Goal: Information Seeking & Learning: Learn about a topic

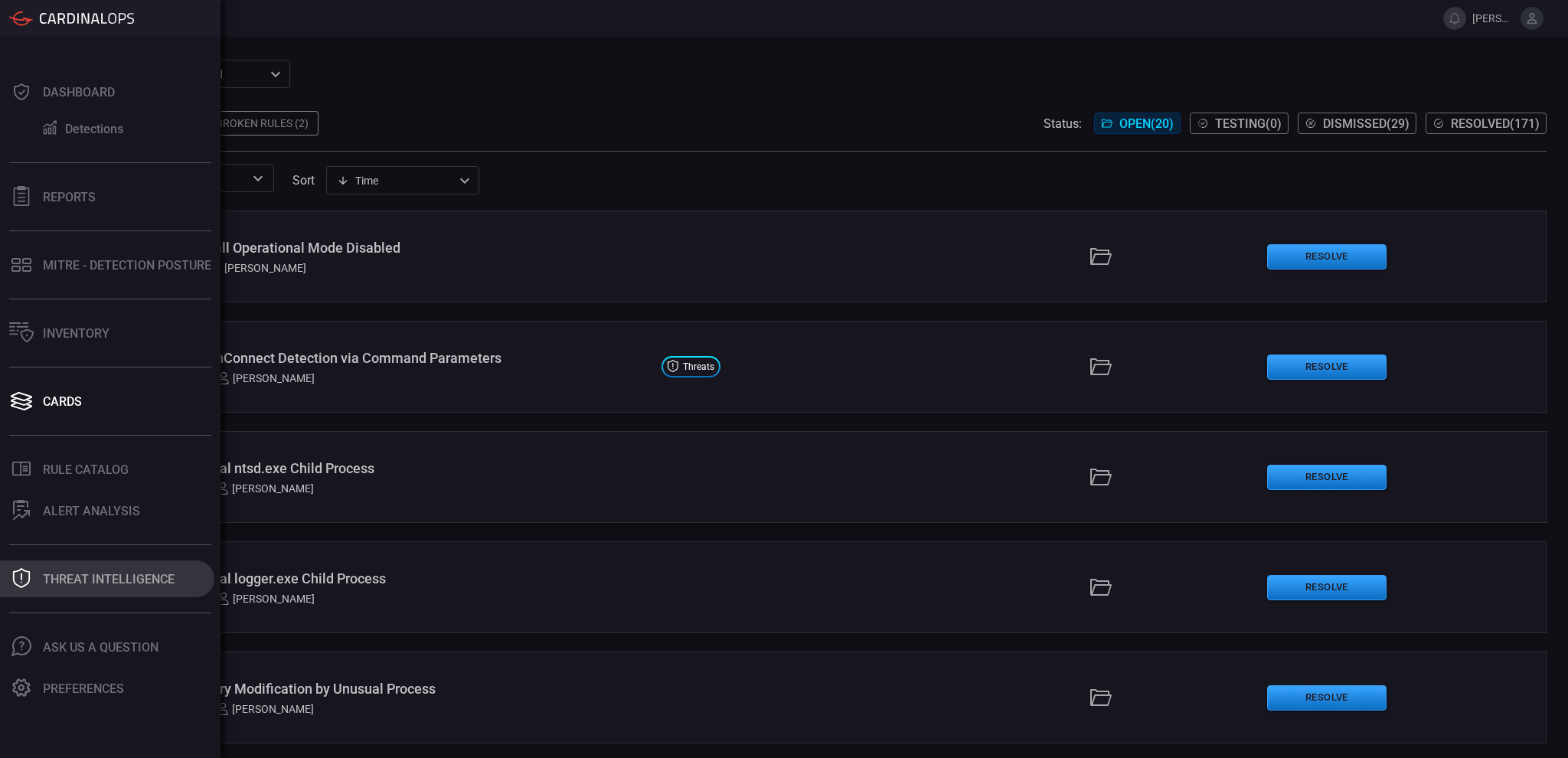
click at [69, 567] on button "Threat Intelligence" at bounding box center [107, 579] width 215 height 37
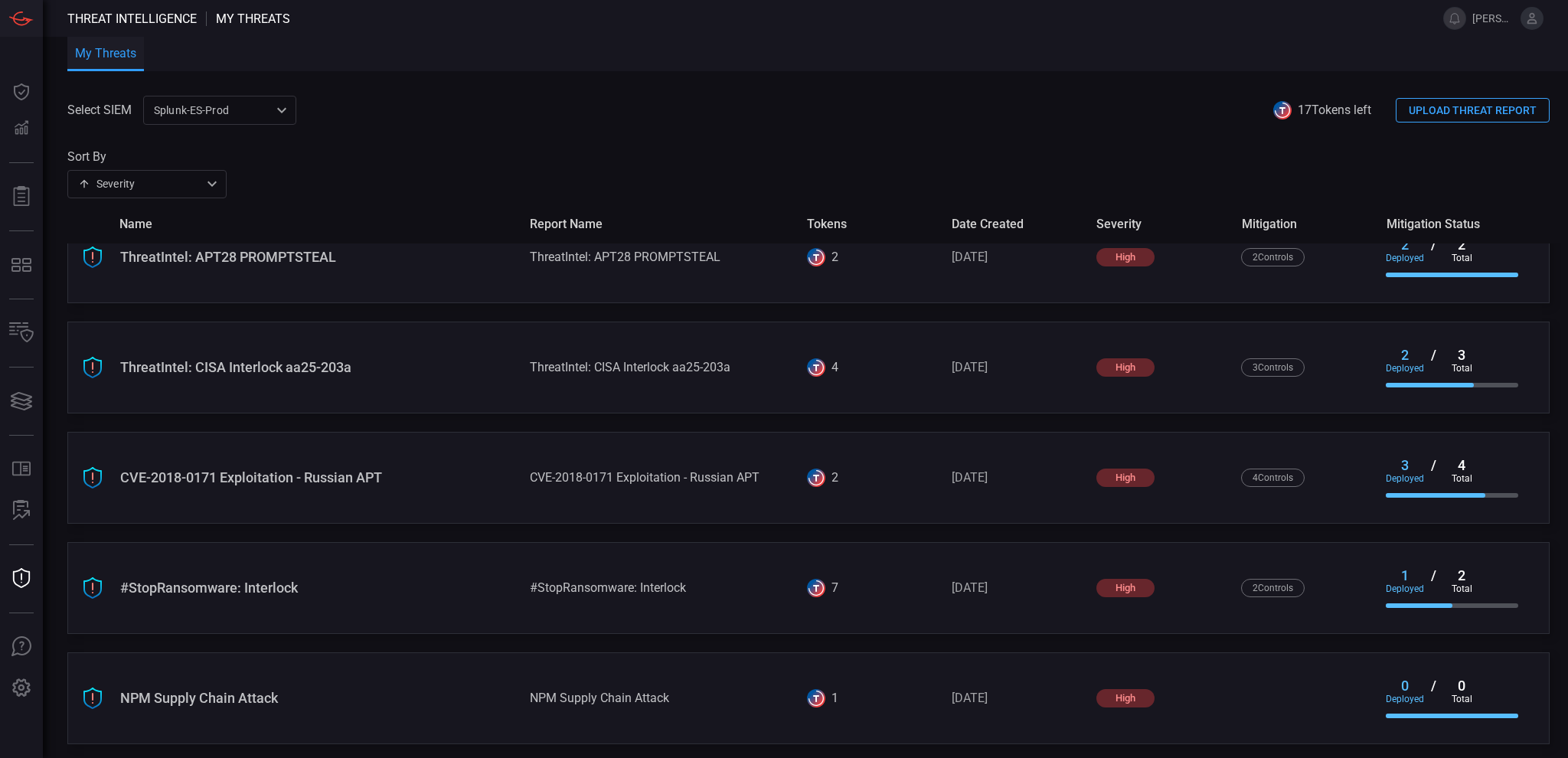
scroll to position [1029, 0]
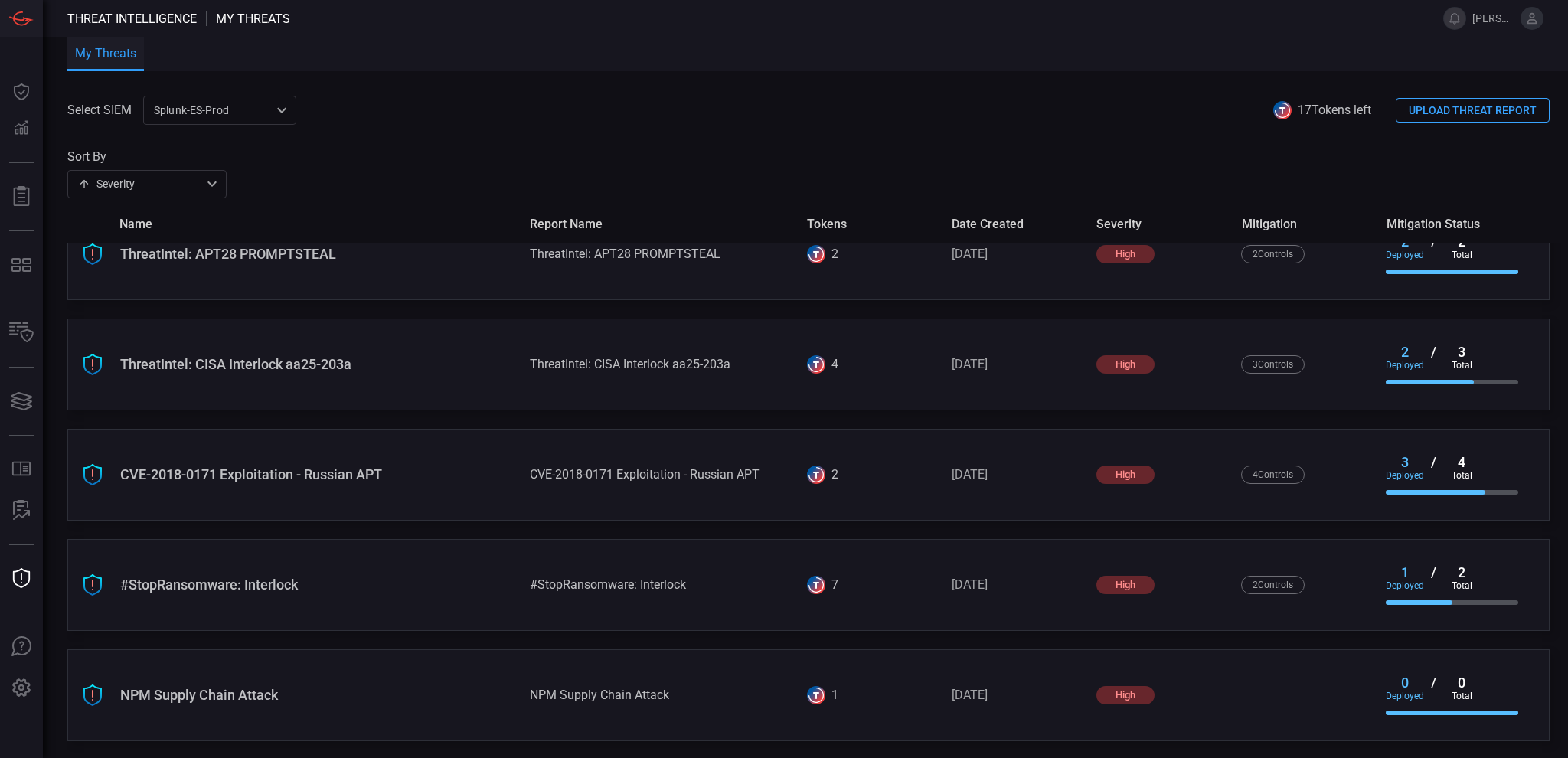
click at [331, 688] on div "NPM Supply Chain Attack" at bounding box center [318, 695] width 397 height 16
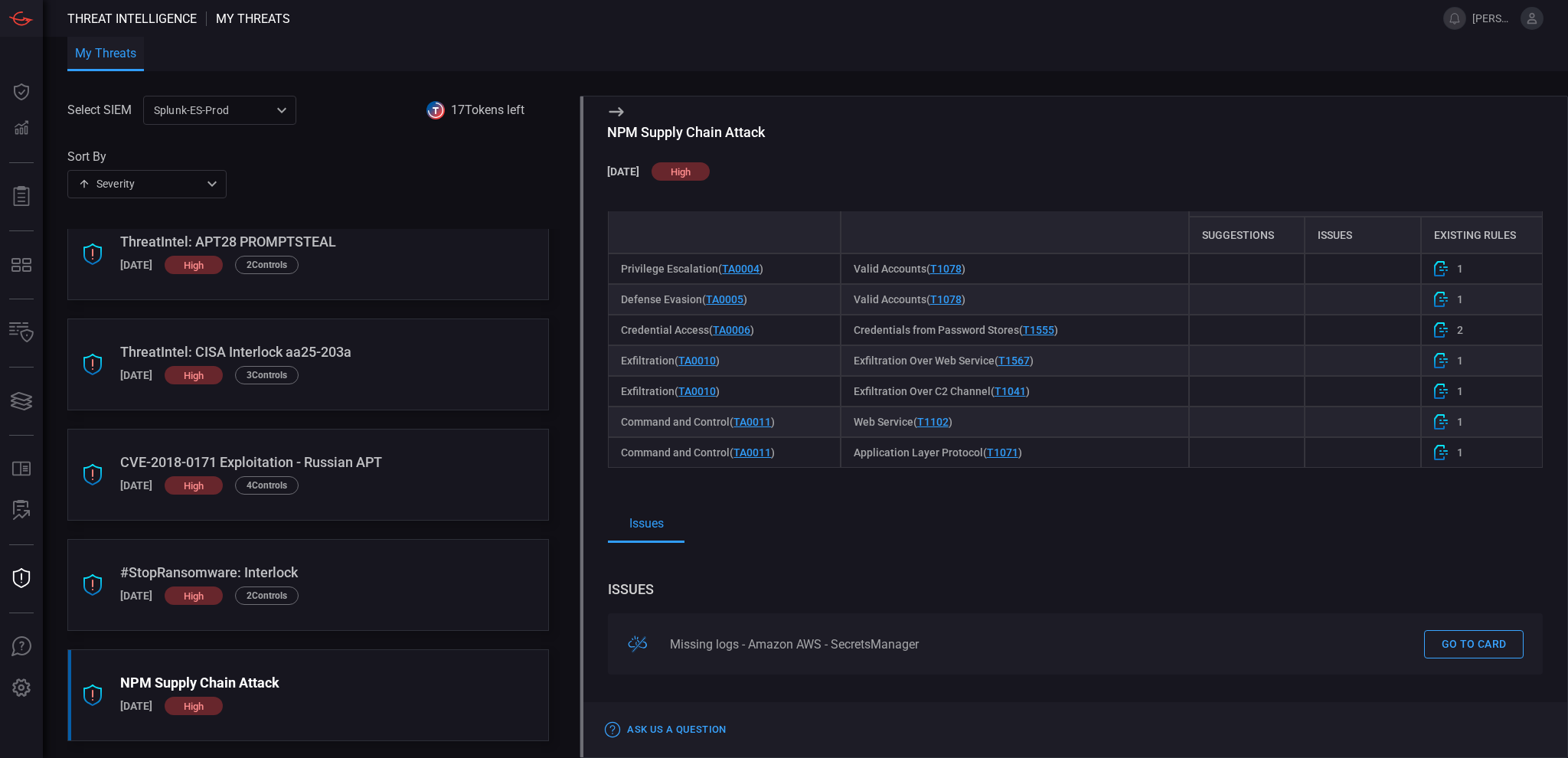
scroll to position [622, 0]
click at [1440, 635] on link "Go to card" at bounding box center [1474, 642] width 100 height 28
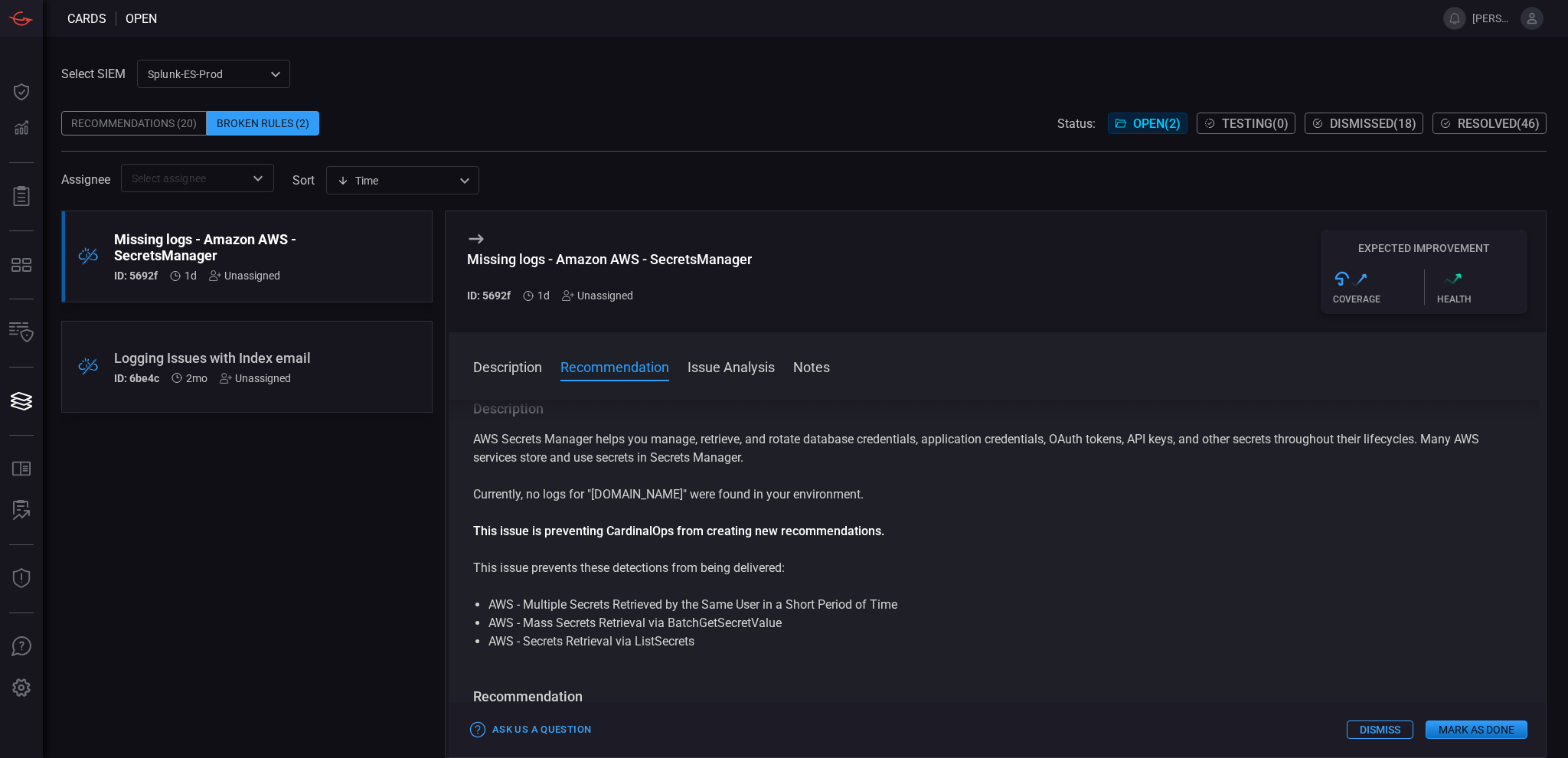
scroll to position [408, 0]
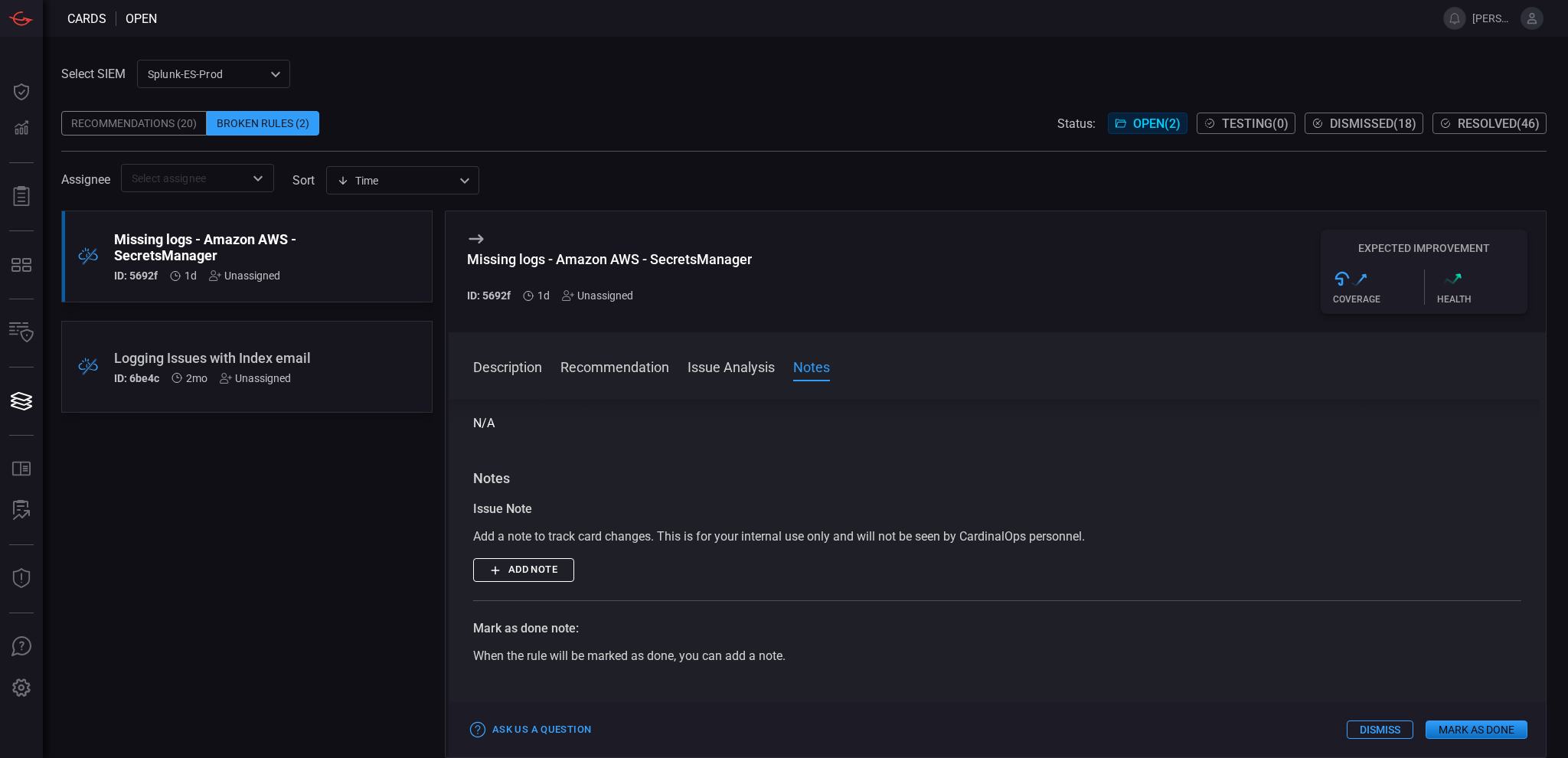
click at [210, 261] on div "Missing logs - Amazon AWS - SecretsManager" at bounding box center [218, 247] width 208 height 32
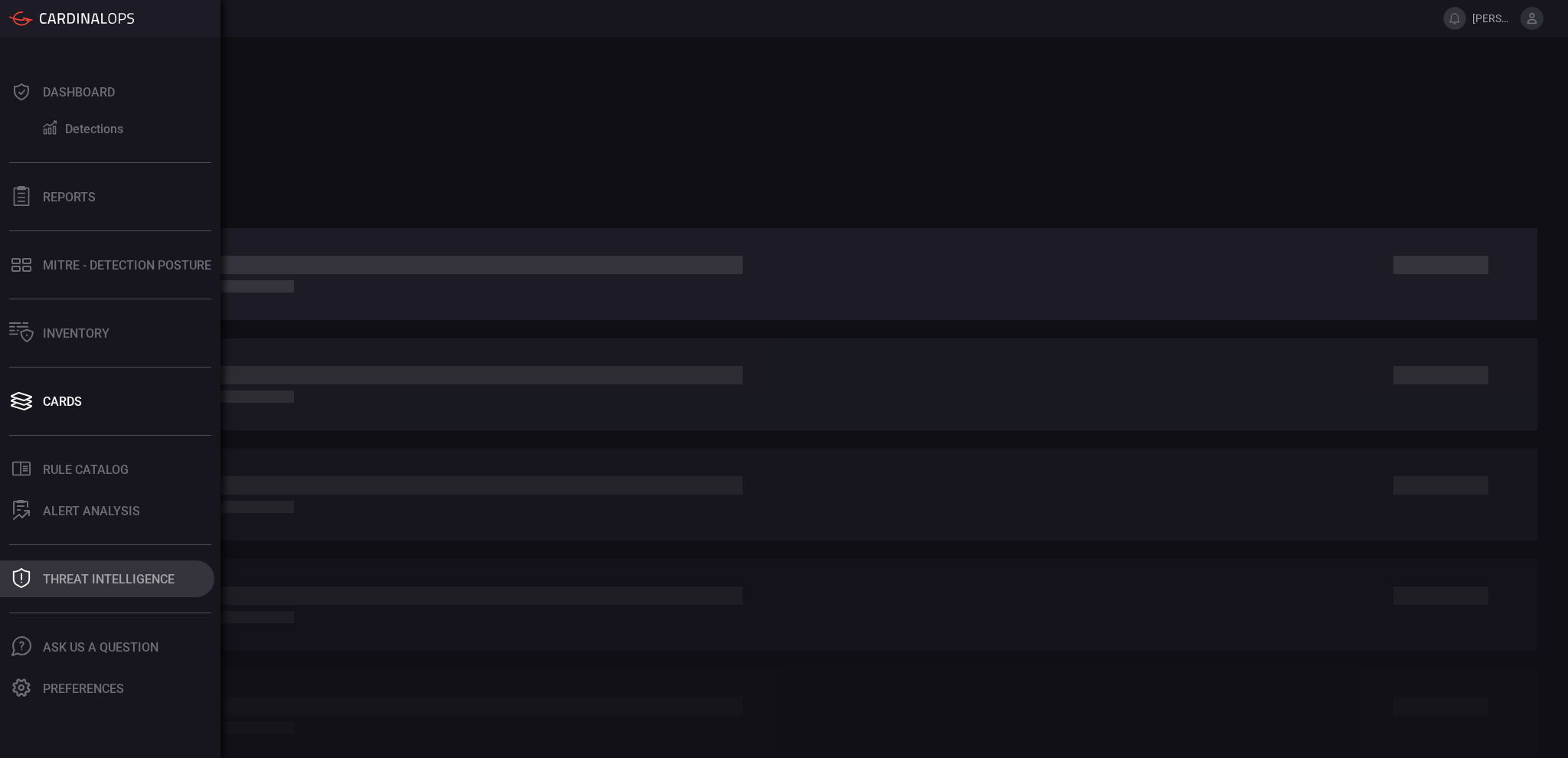
click at [89, 584] on div "Threat Intelligence" at bounding box center [108, 579] width 132 height 15
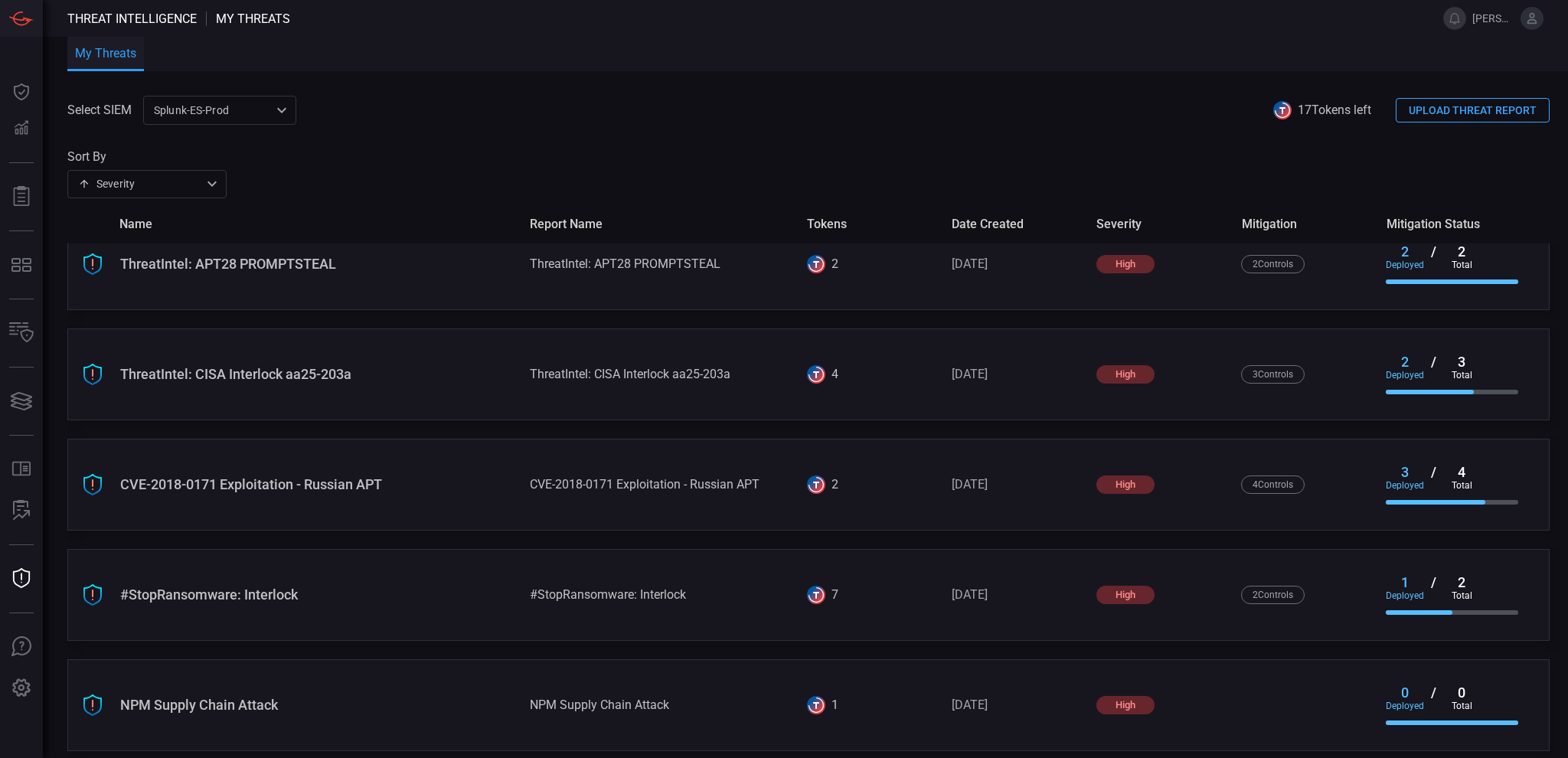
scroll to position [1029, 0]
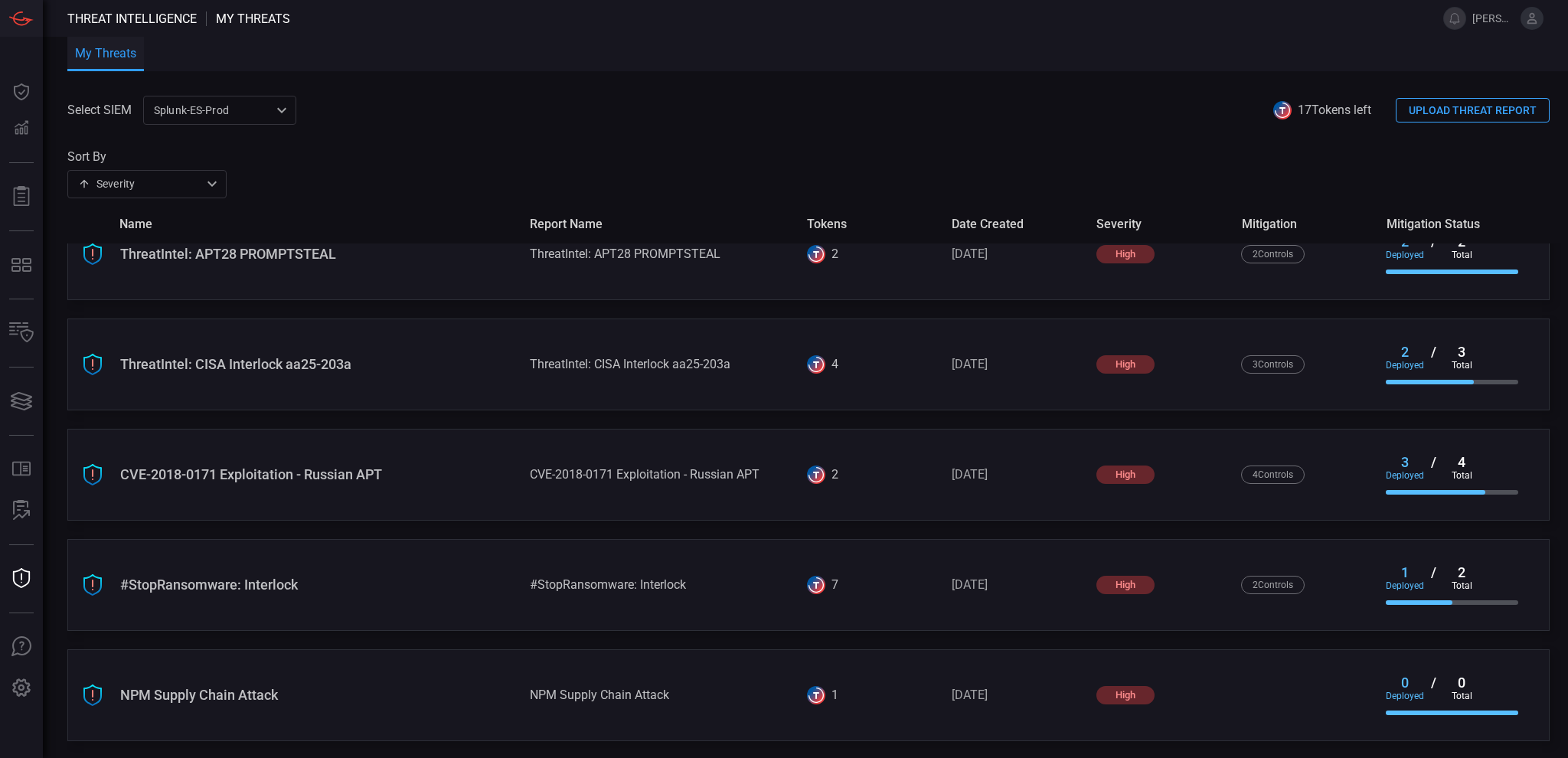
click at [235, 697] on div "NPM Supply Chain Attack" at bounding box center [318, 695] width 397 height 16
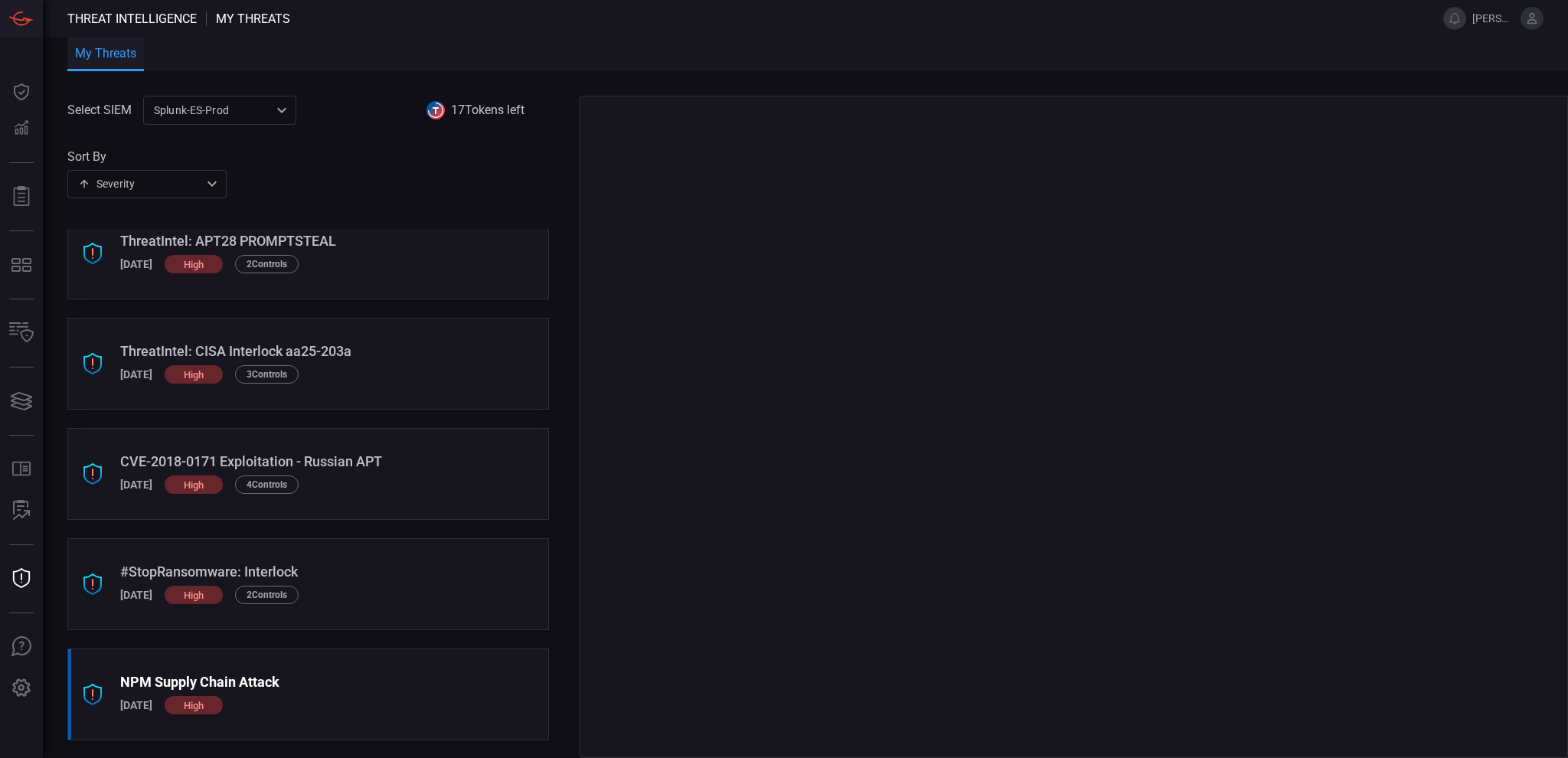
scroll to position [1014, 0]
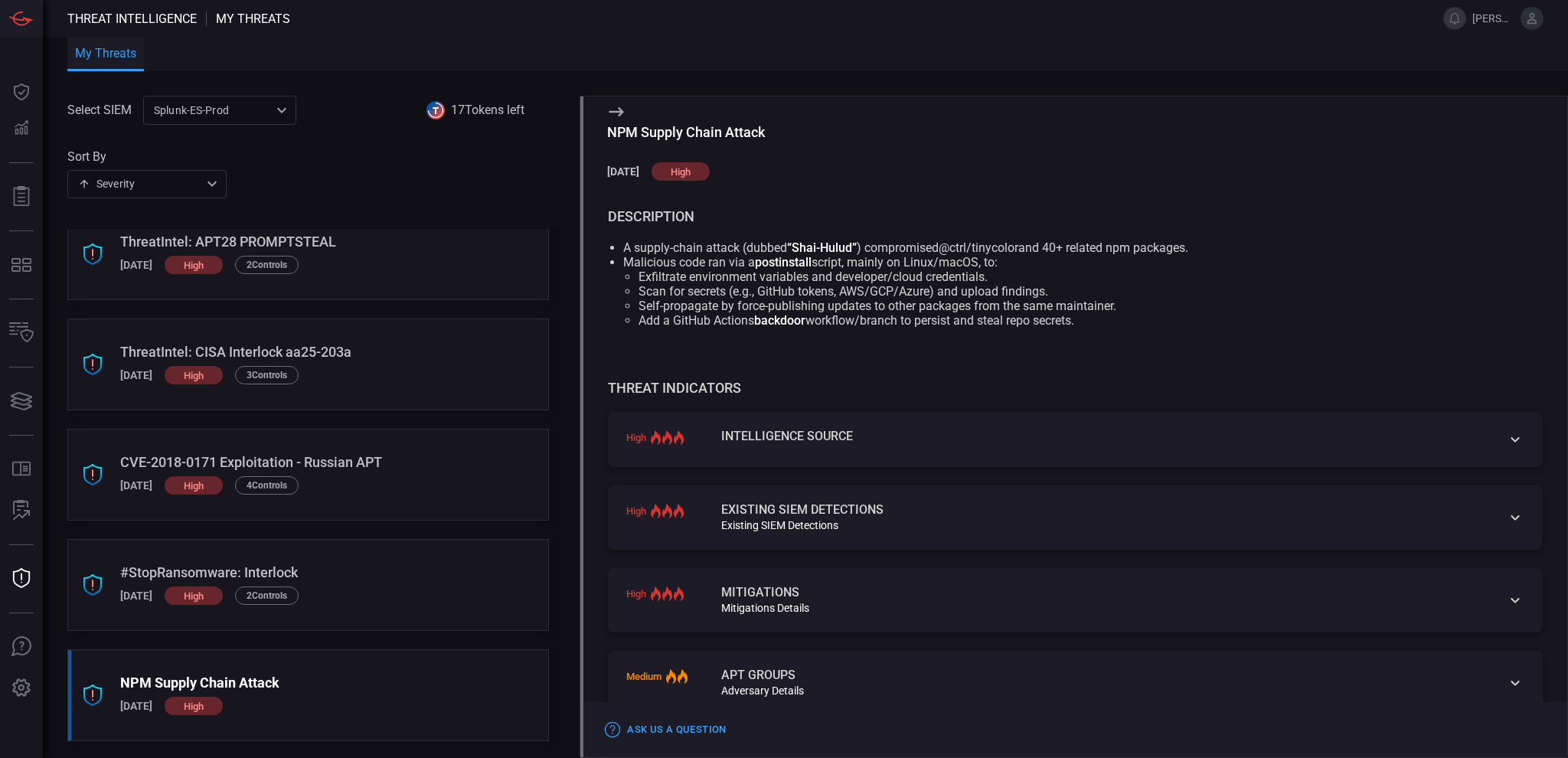
click at [1506, 604] on icon at bounding box center [1515, 600] width 19 height 19
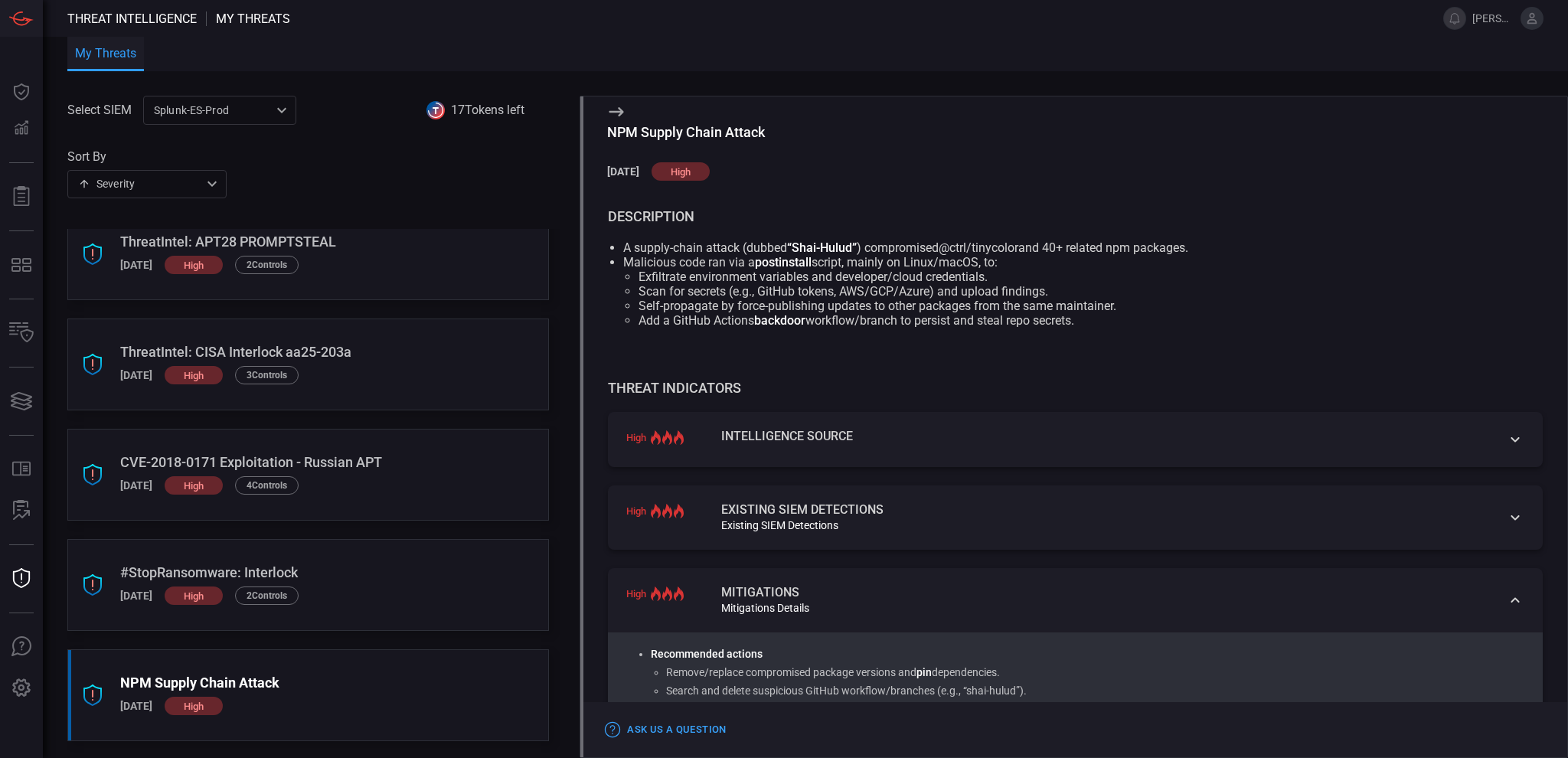
scroll to position [204, 0]
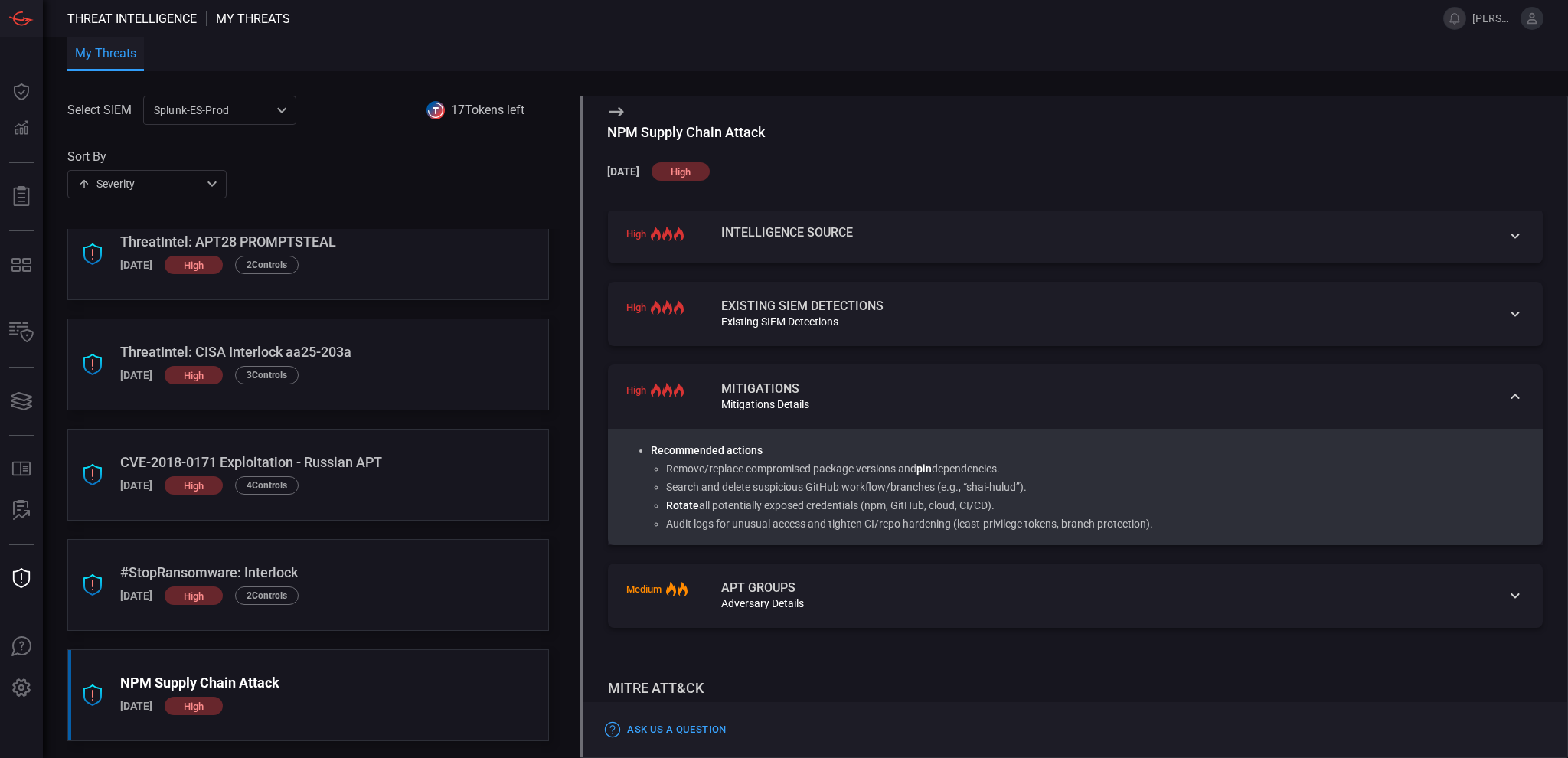
click at [1506, 242] on icon at bounding box center [1515, 235] width 19 height 19
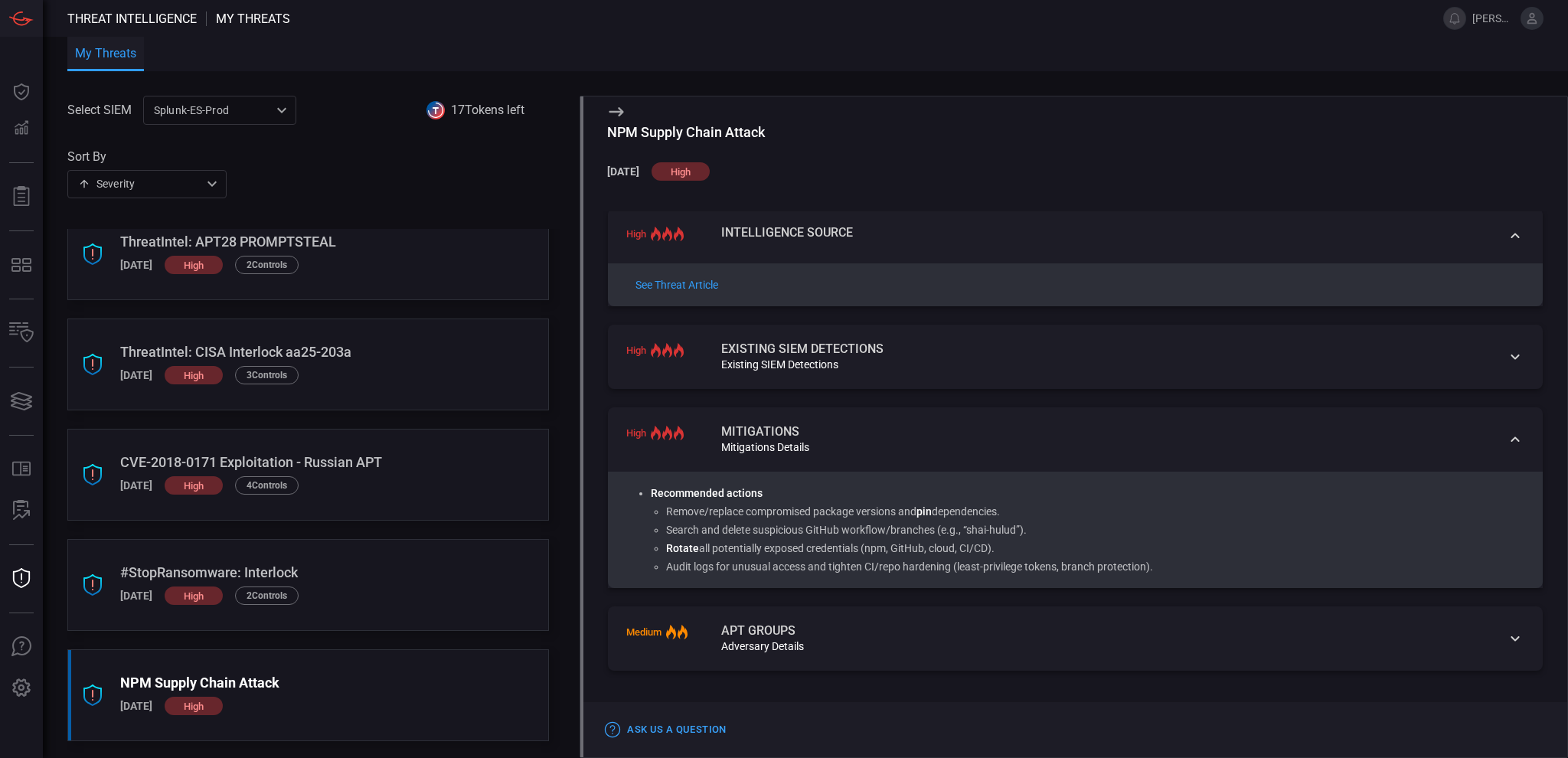
click at [1506, 242] on icon at bounding box center [1515, 235] width 19 height 19
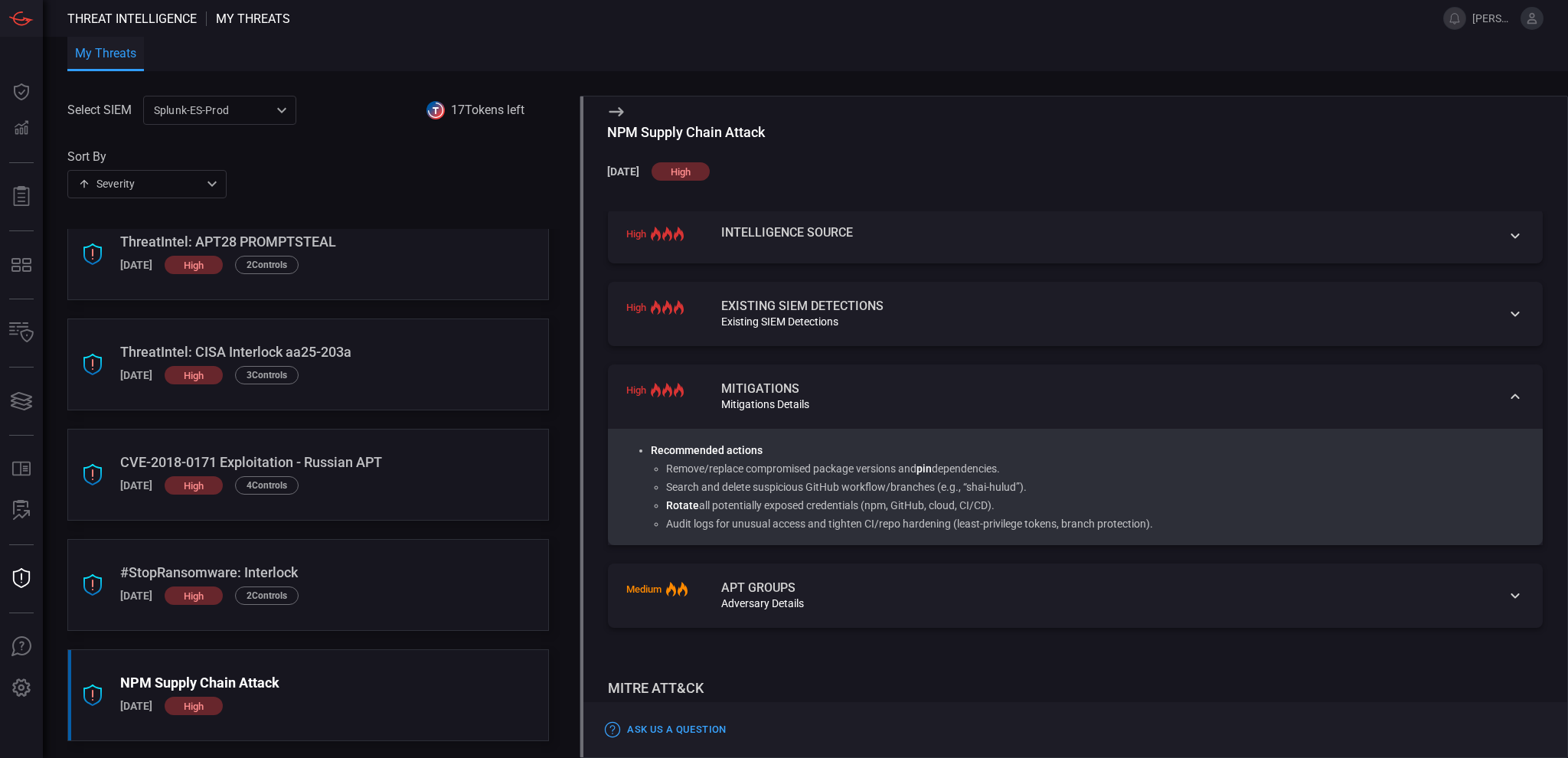
click at [1466, 593] on div "apt groups" at bounding box center [1104, 588] width 766 height 13
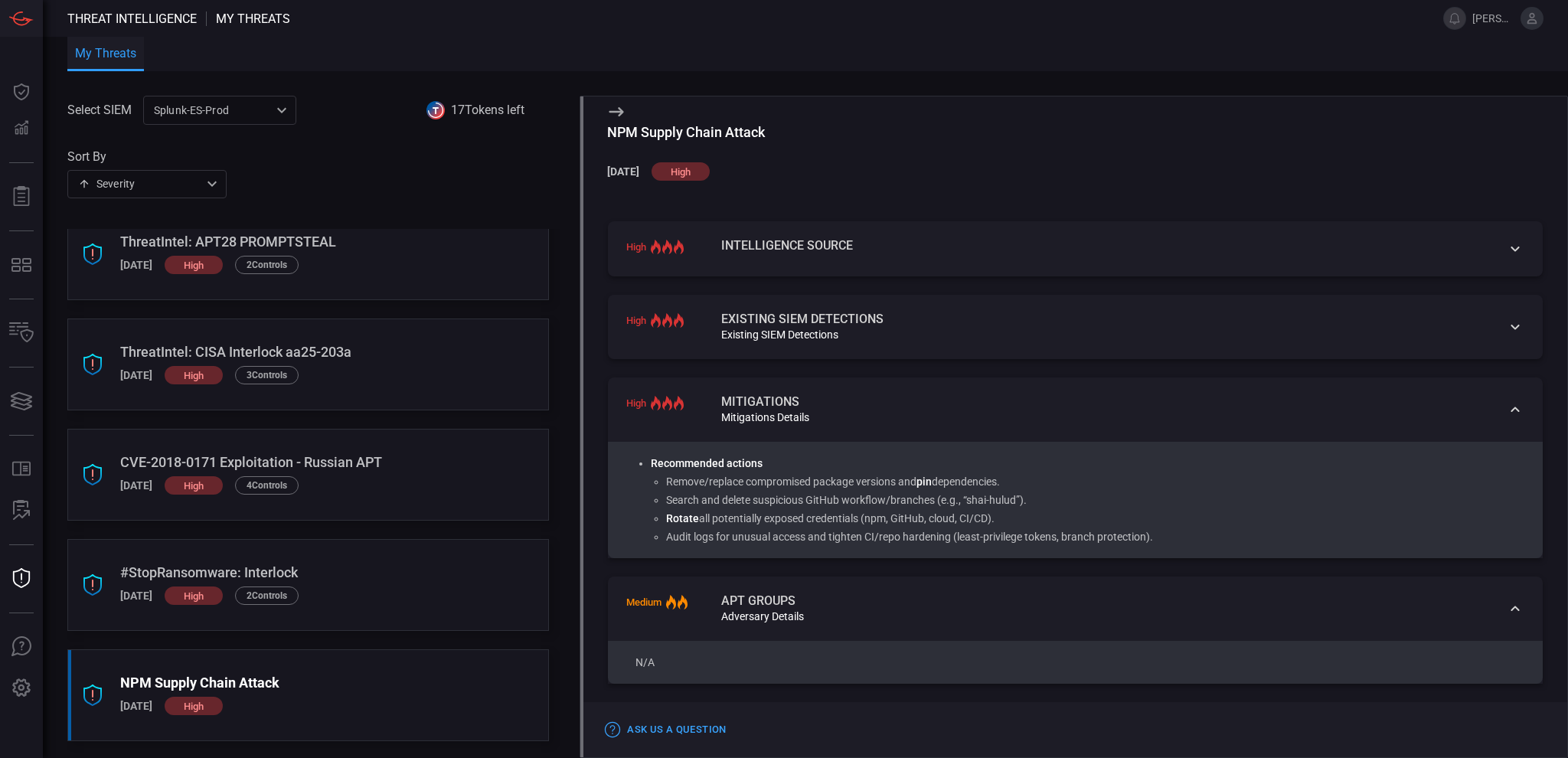
scroll to position [102, 0]
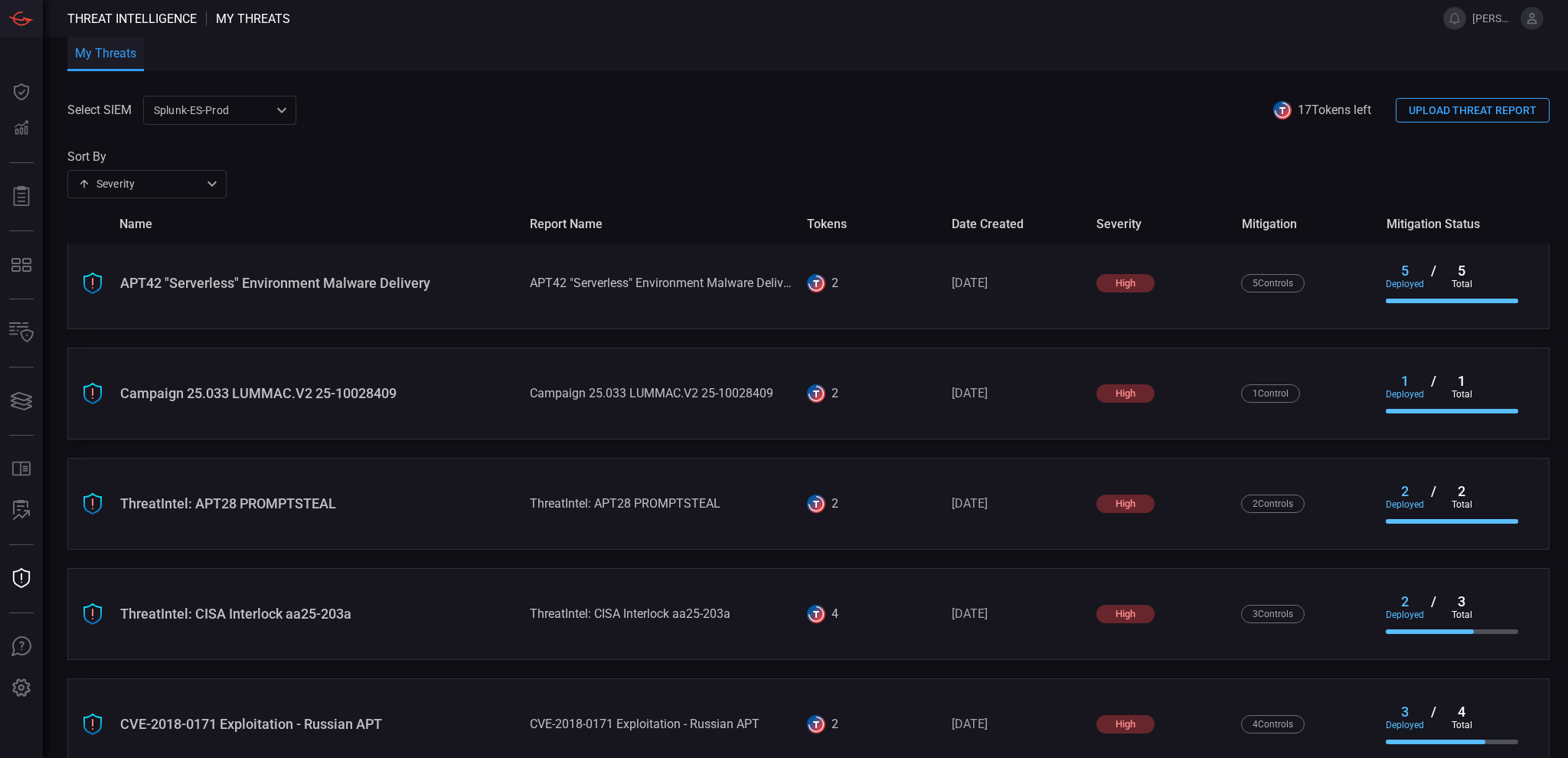
scroll to position [1029, 0]
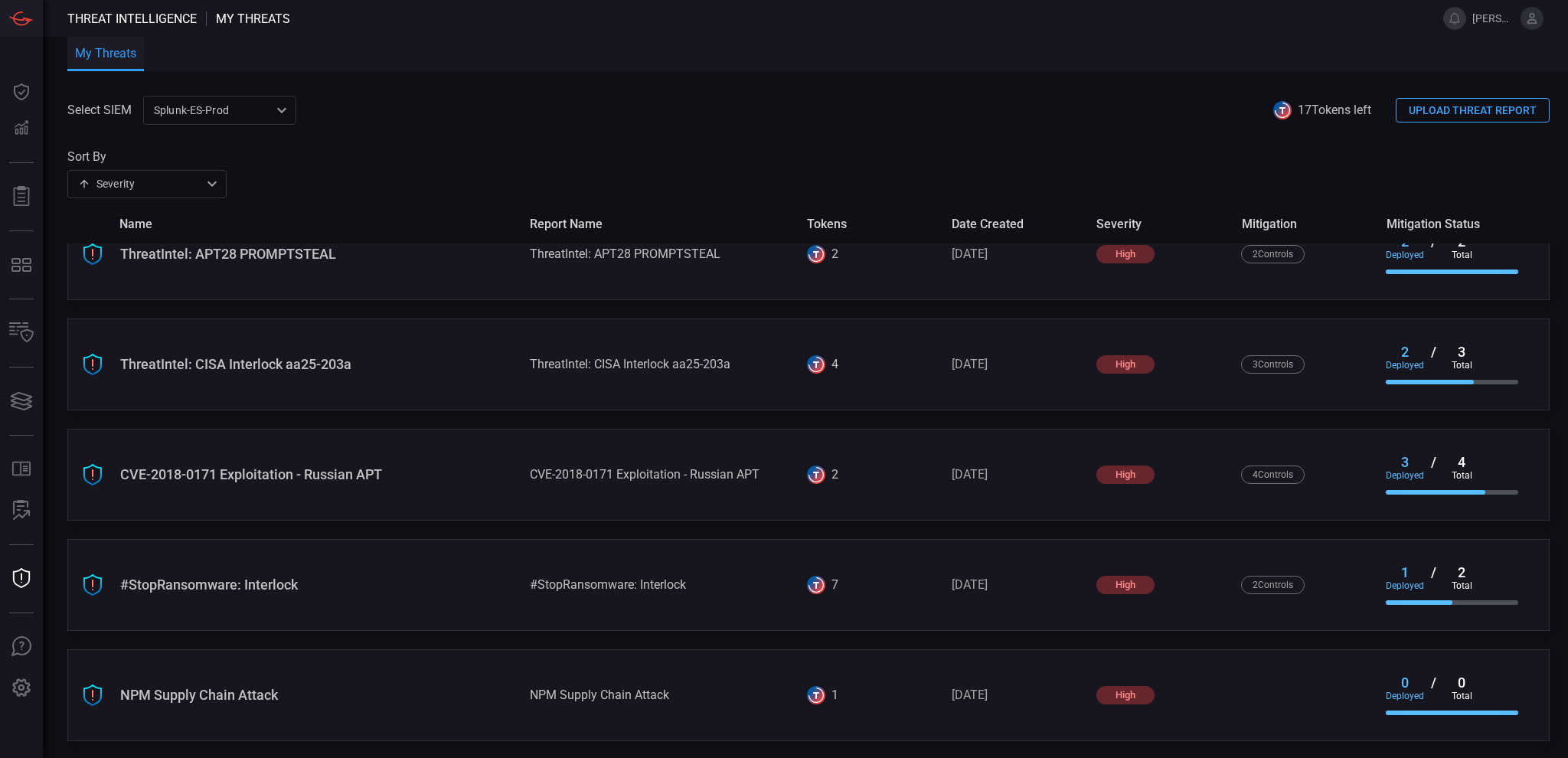
click at [227, 693] on div "NPM Supply Chain Attack" at bounding box center [318, 695] width 397 height 16
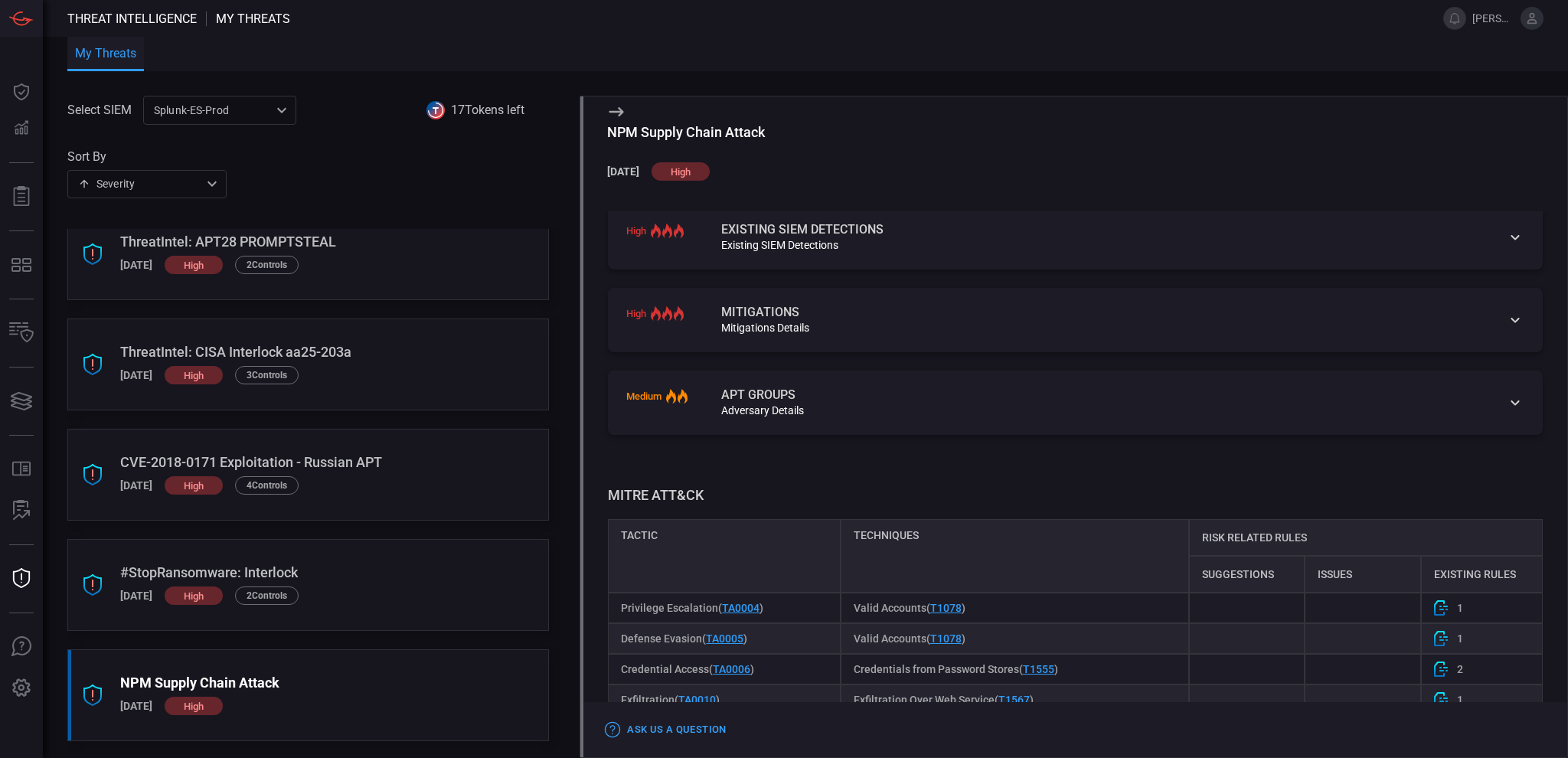
scroll to position [622, 0]
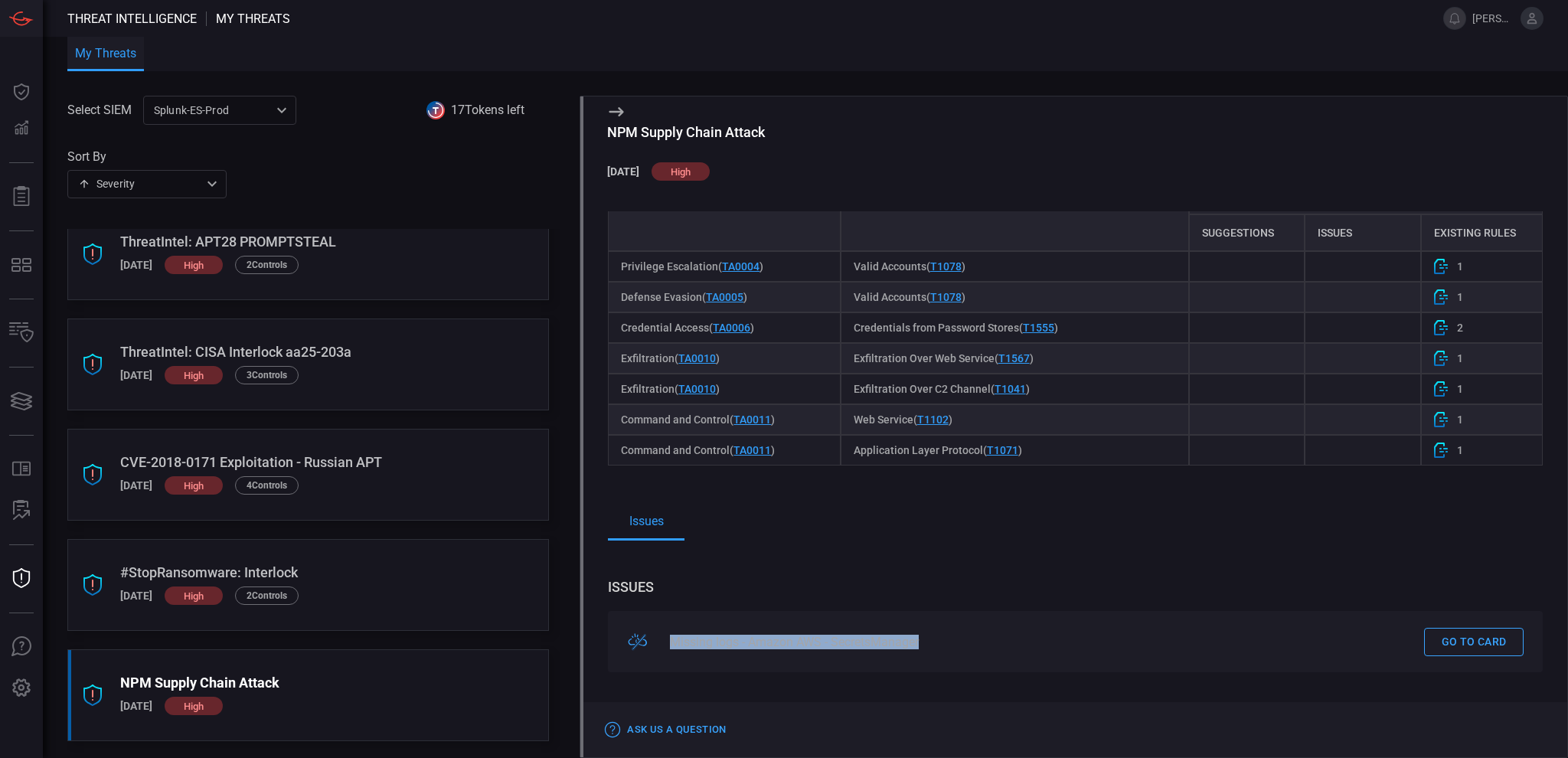
drag, startPoint x: 932, startPoint y: 634, endPoint x: 674, endPoint y: 645, distance: 258.2
click at [674, 645] on div "Missing logs - Amazon AWS - SecretsManager" at bounding box center [1038, 642] width 736 height 15
copy div "Missing logs - Amazon AWS - SecretsManager"
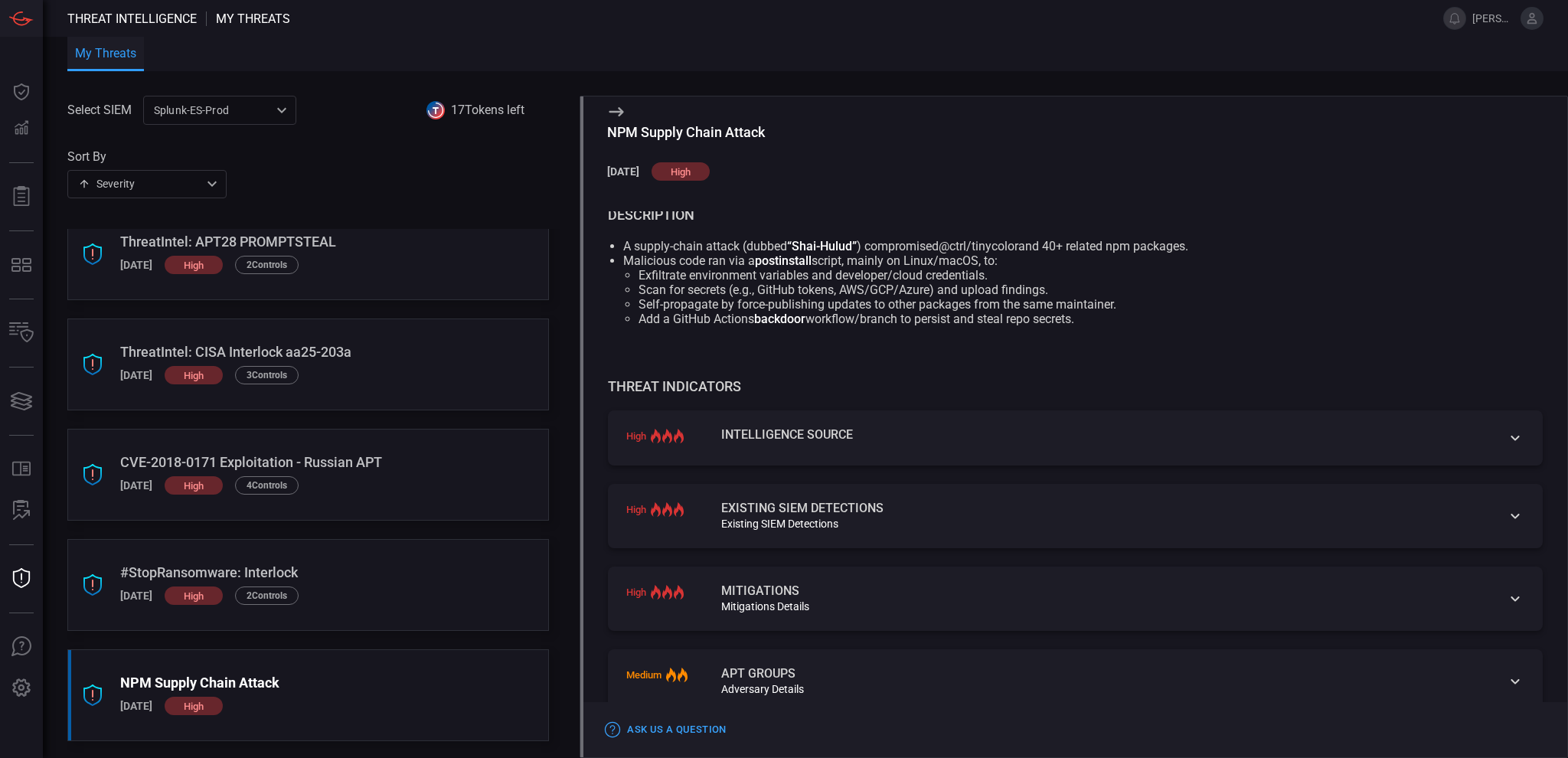
scroll to position [0, 0]
click at [245, 691] on div "NPM Supply Chain Attack [DATE] high" at bounding box center [264, 695] width 288 height 41
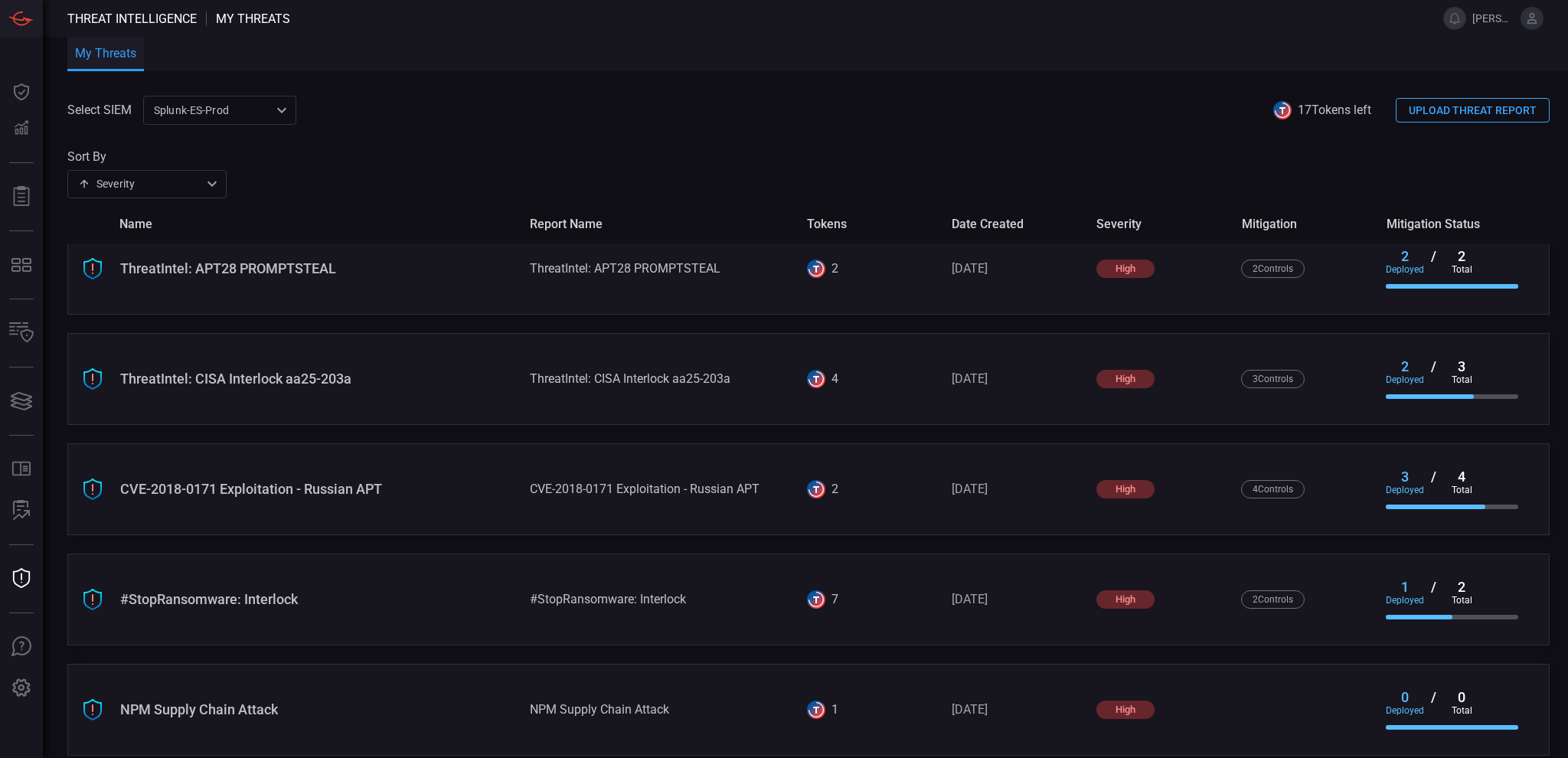
scroll to position [1029, 0]
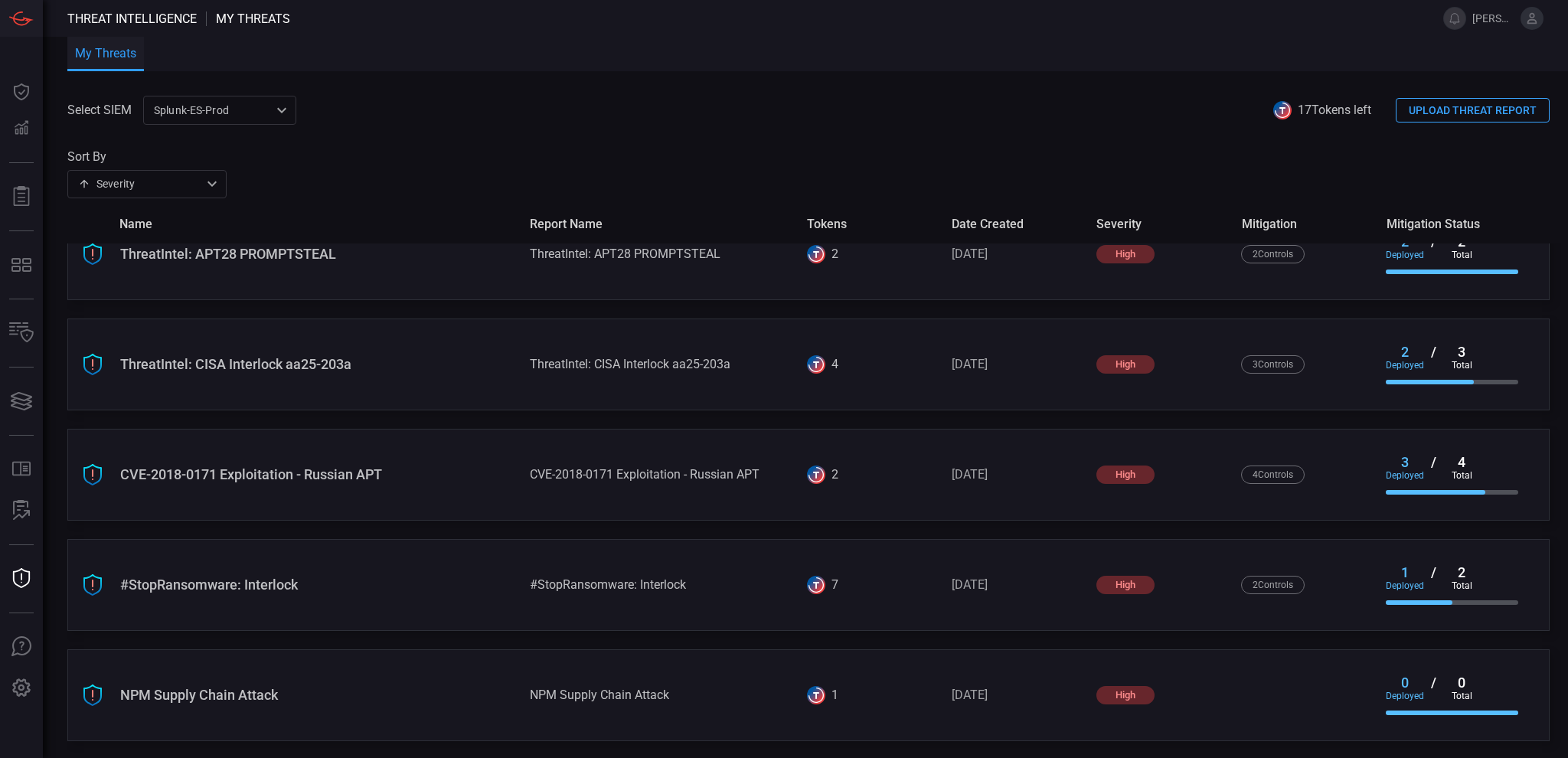
click at [144, 693] on div "NPM Supply Chain Attack" at bounding box center [318, 695] width 397 height 16
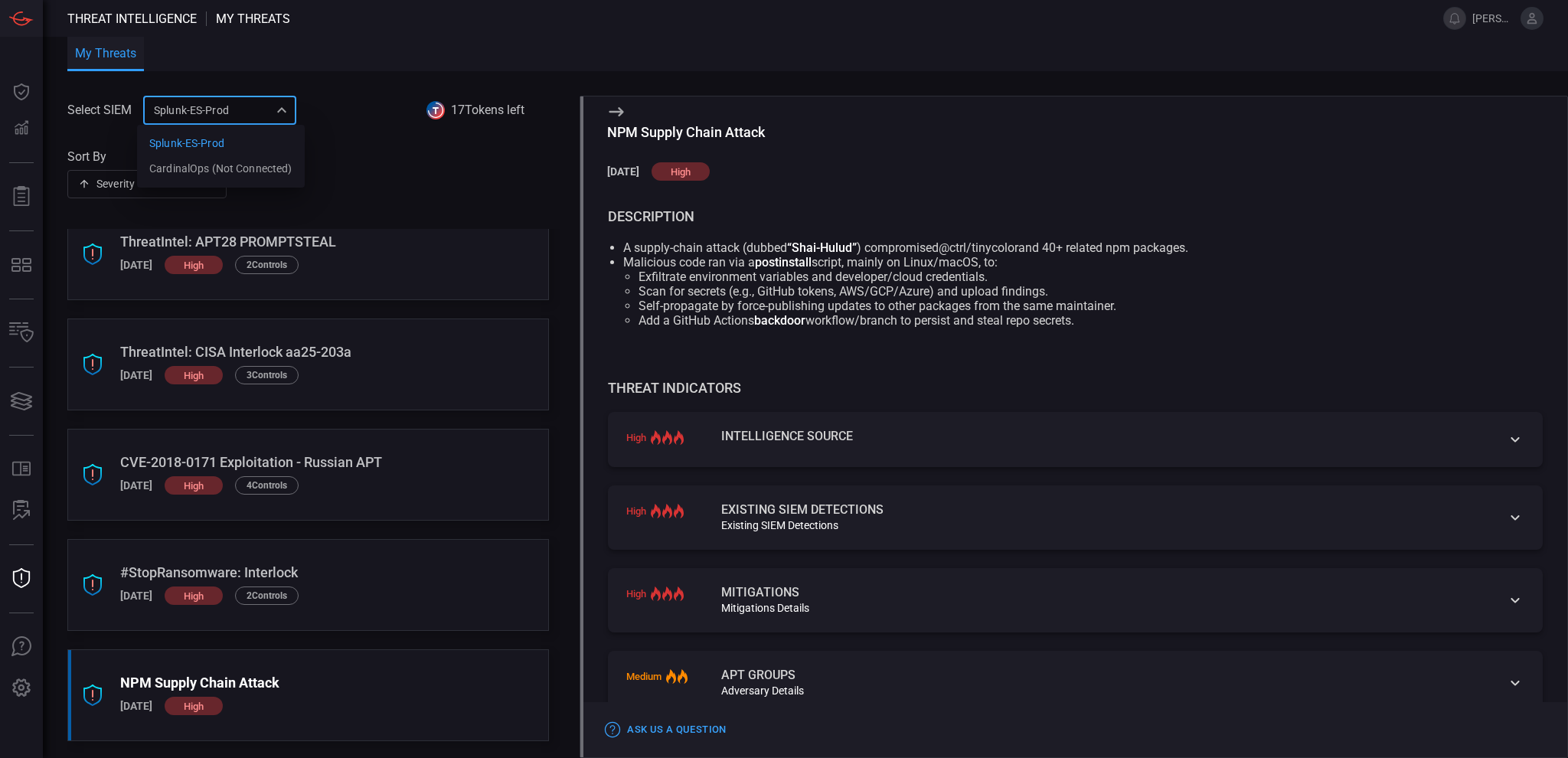
click at [239, 116] on div "Splunk-ES-Prod 0faf634c-0f6c-403d-9a98-5f25c84e76aa Splunk-ES-Prod CardinalOps …" at bounding box center [220, 109] width 153 height 28
click at [1179, 230] on div "description A supply-chain attack (dubbed “Shai-Hulud” ) compromised @ctrl/tiny…" at bounding box center [1076, 269] width 935 height 116
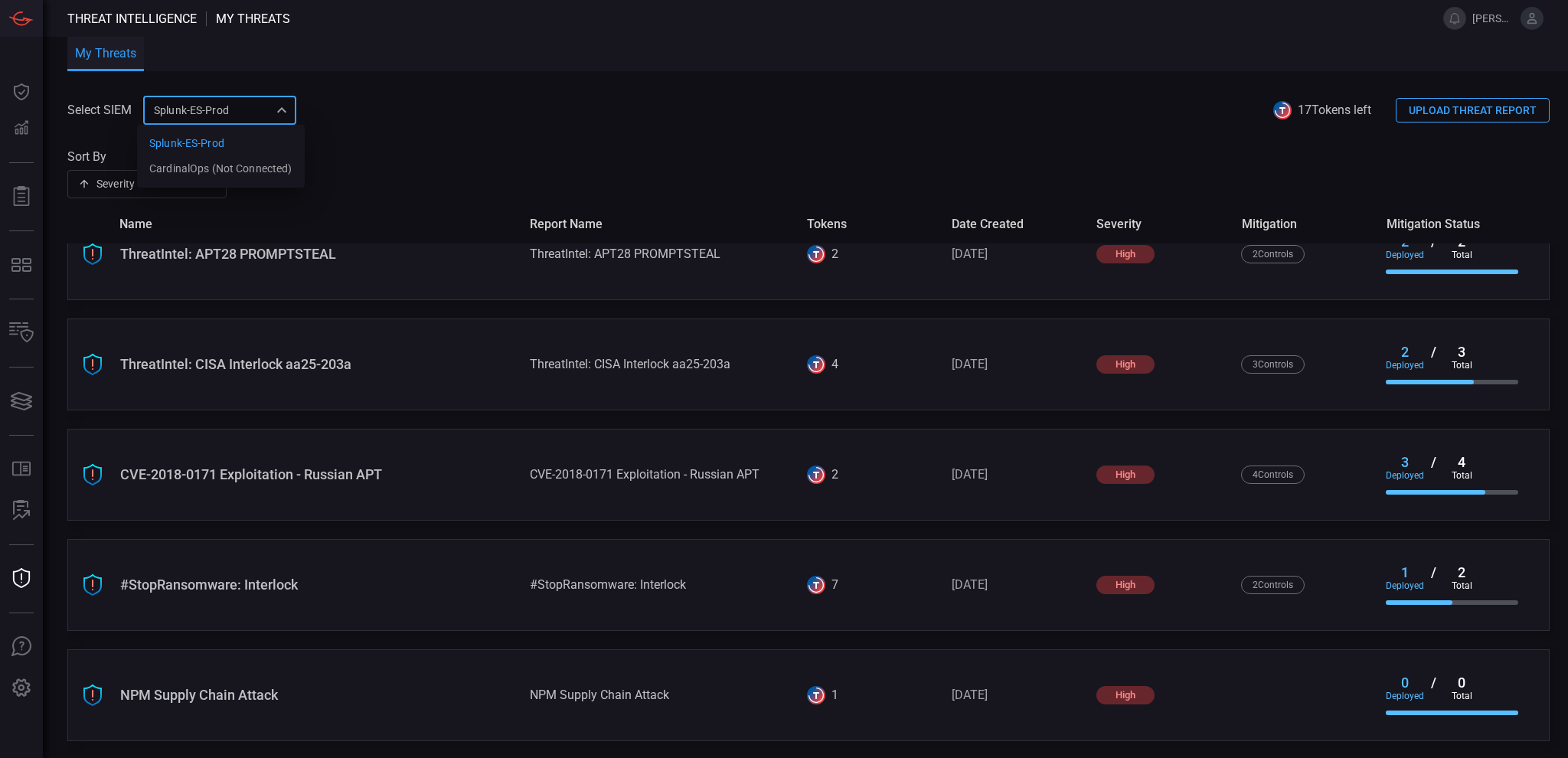
click at [258, 697] on div at bounding box center [784, 379] width 1568 height 758
click at [266, 695] on div "NPM Supply Chain Attack" at bounding box center [318, 695] width 397 height 16
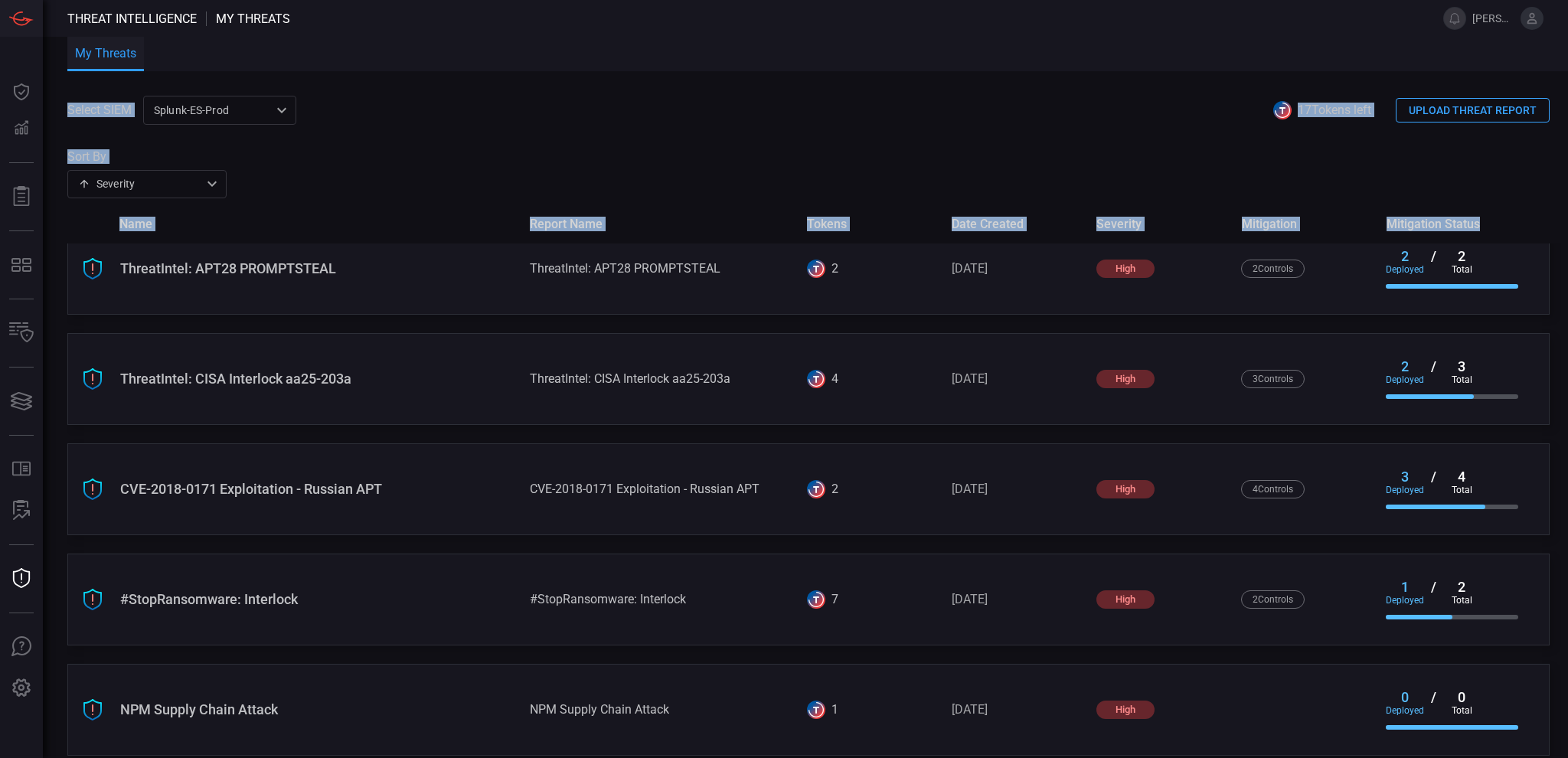
scroll to position [1029, 0]
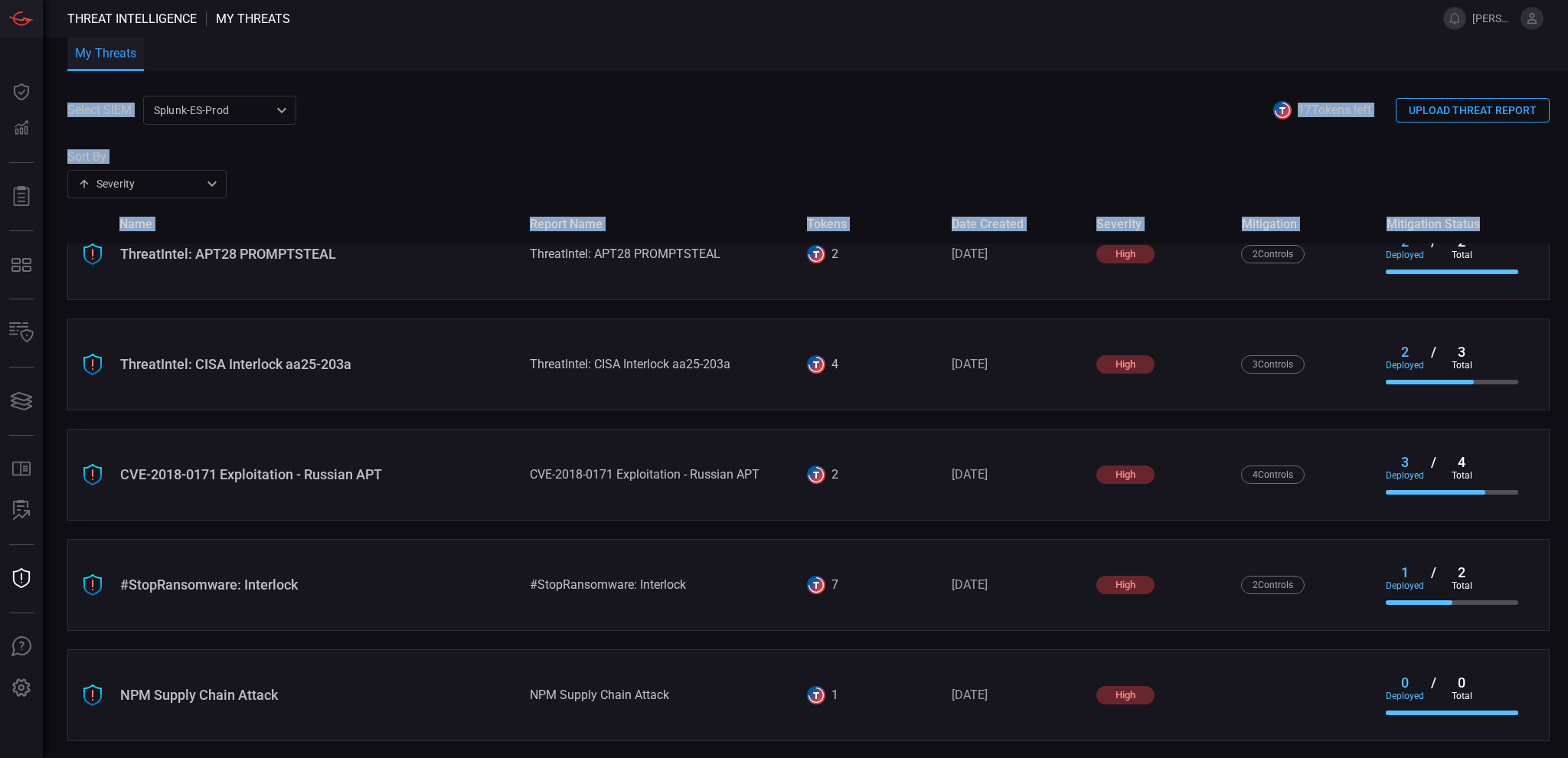
click at [268, 690] on div "NPM Supply Chain Attack" at bounding box center [318, 695] width 397 height 16
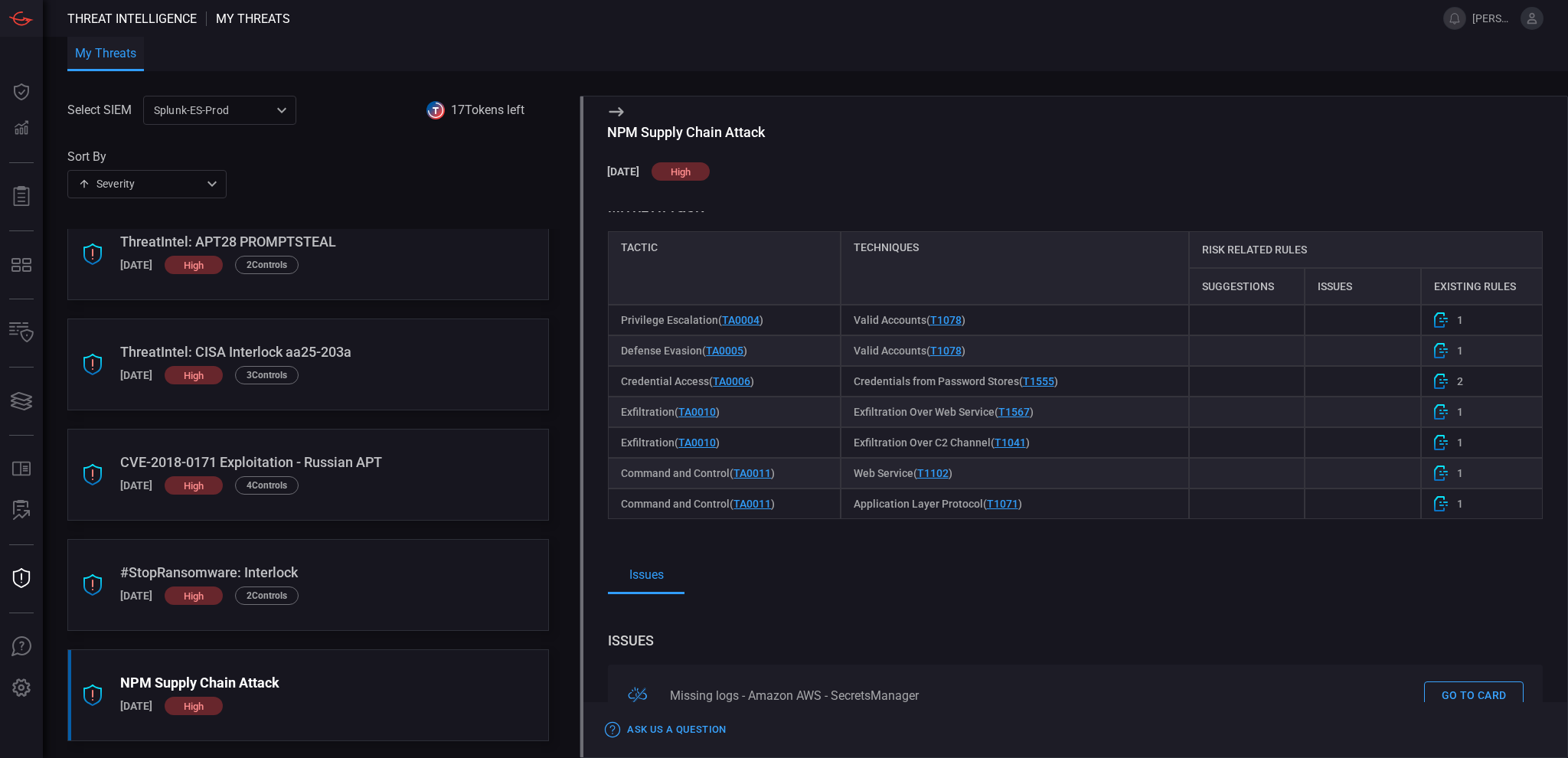
scroll to position [622, 0]
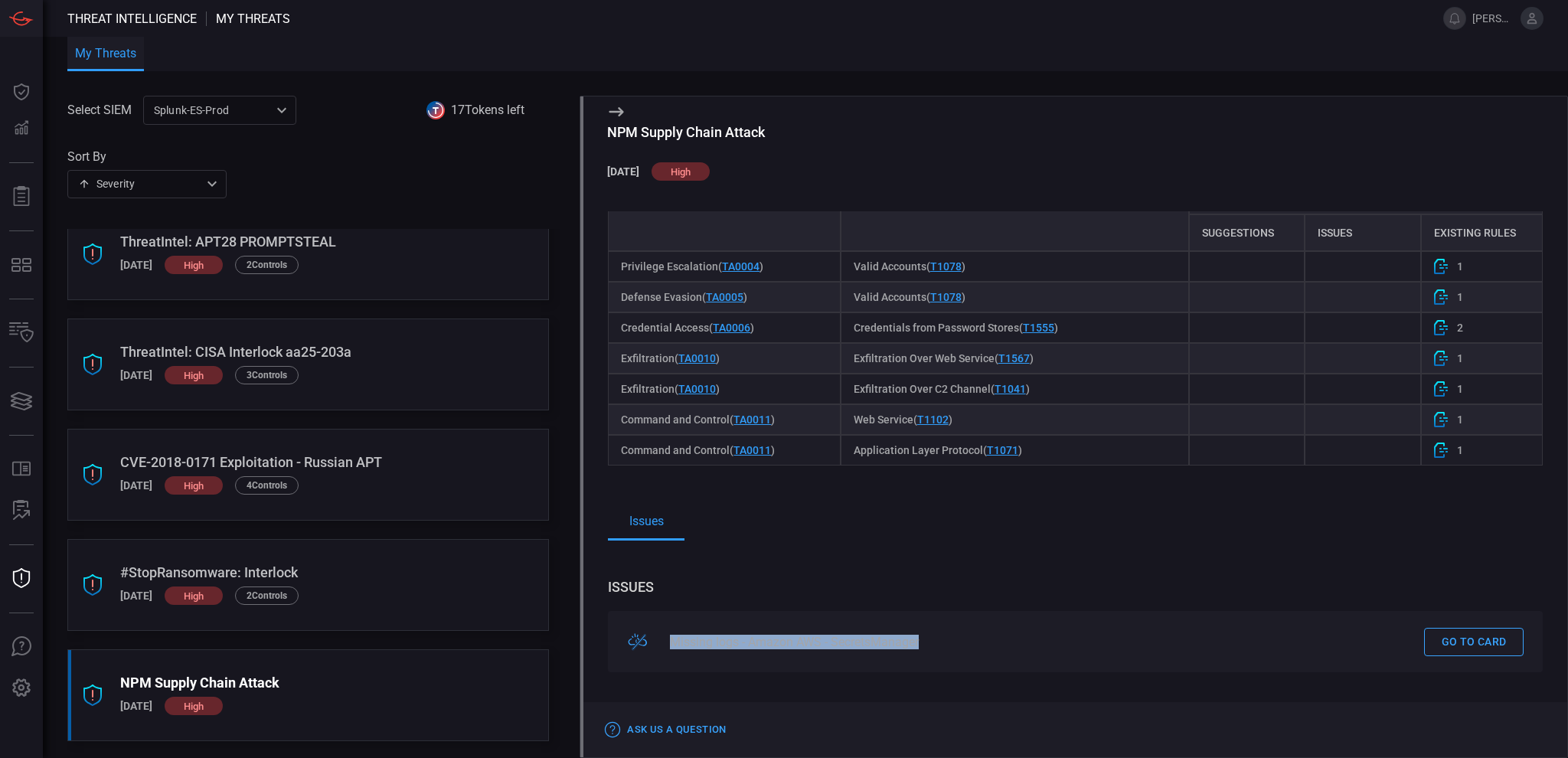
drag, startPoint x: 931, startPoint y: 644, endPoint x: 673, endPoint y: 645, distance: 258.0
click at [673, 645] on div "Missing logs - Amazon AWS - SecretsManager" at bounding box center [1038, 642] width 736 height 15
click at [907, 642] on div "Missing logs - Amazon AWS - SecretsManager" at bounding box center [1038, 642] width 736 height 15
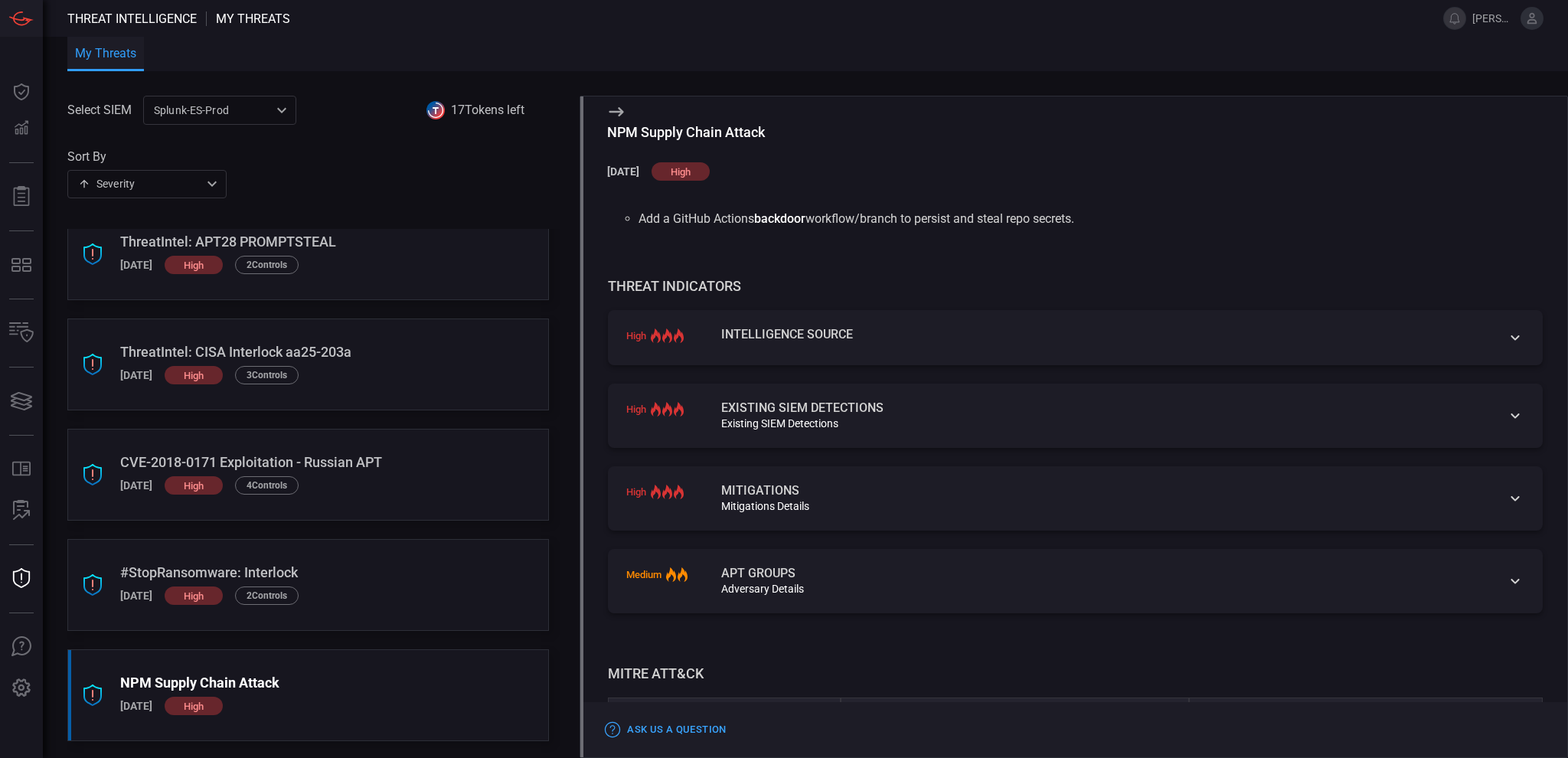
scroll to position [0, 0]
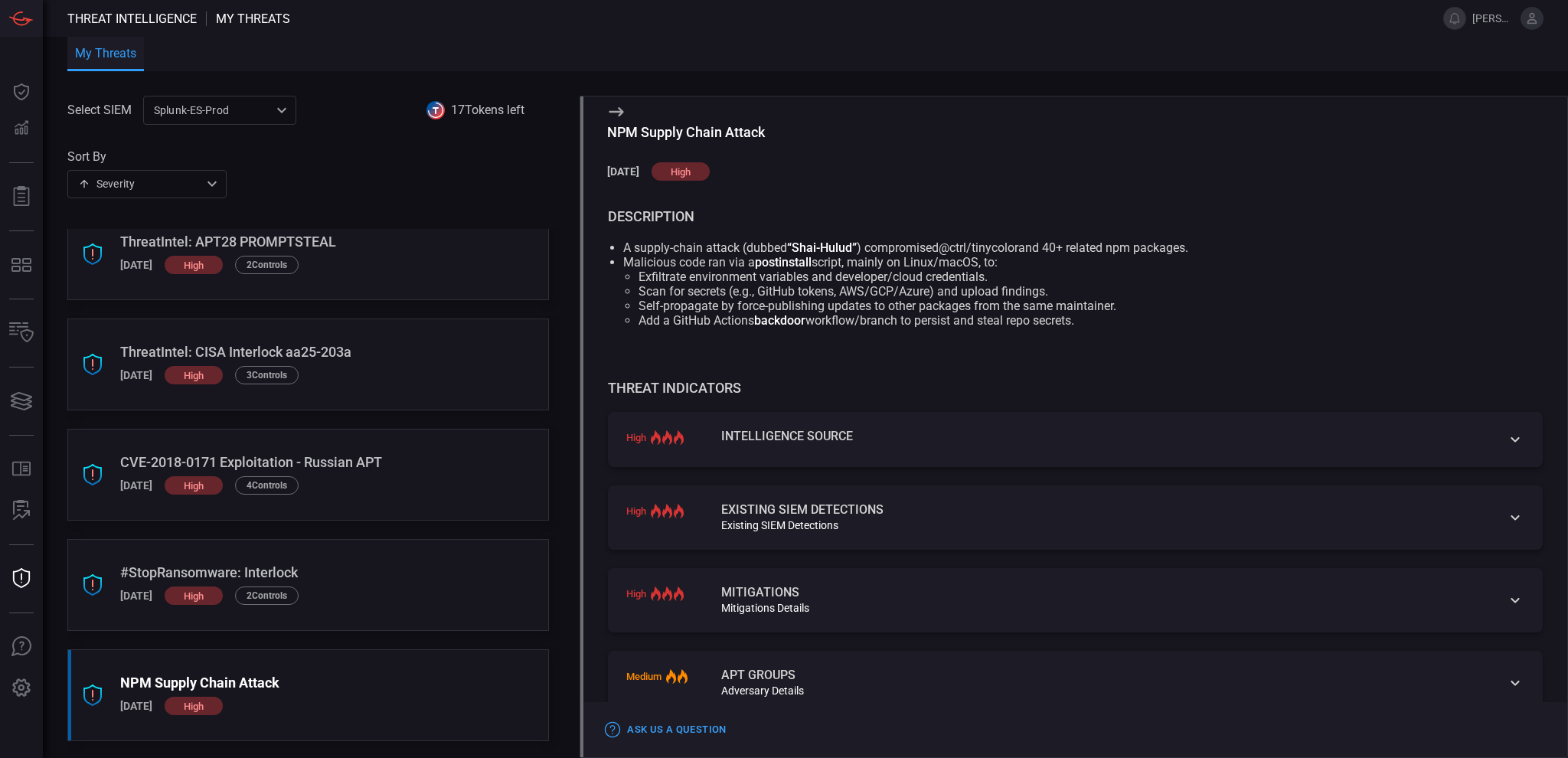
click at [1506, 528] on div at bounding box center [1515, 518] width 19 height 27
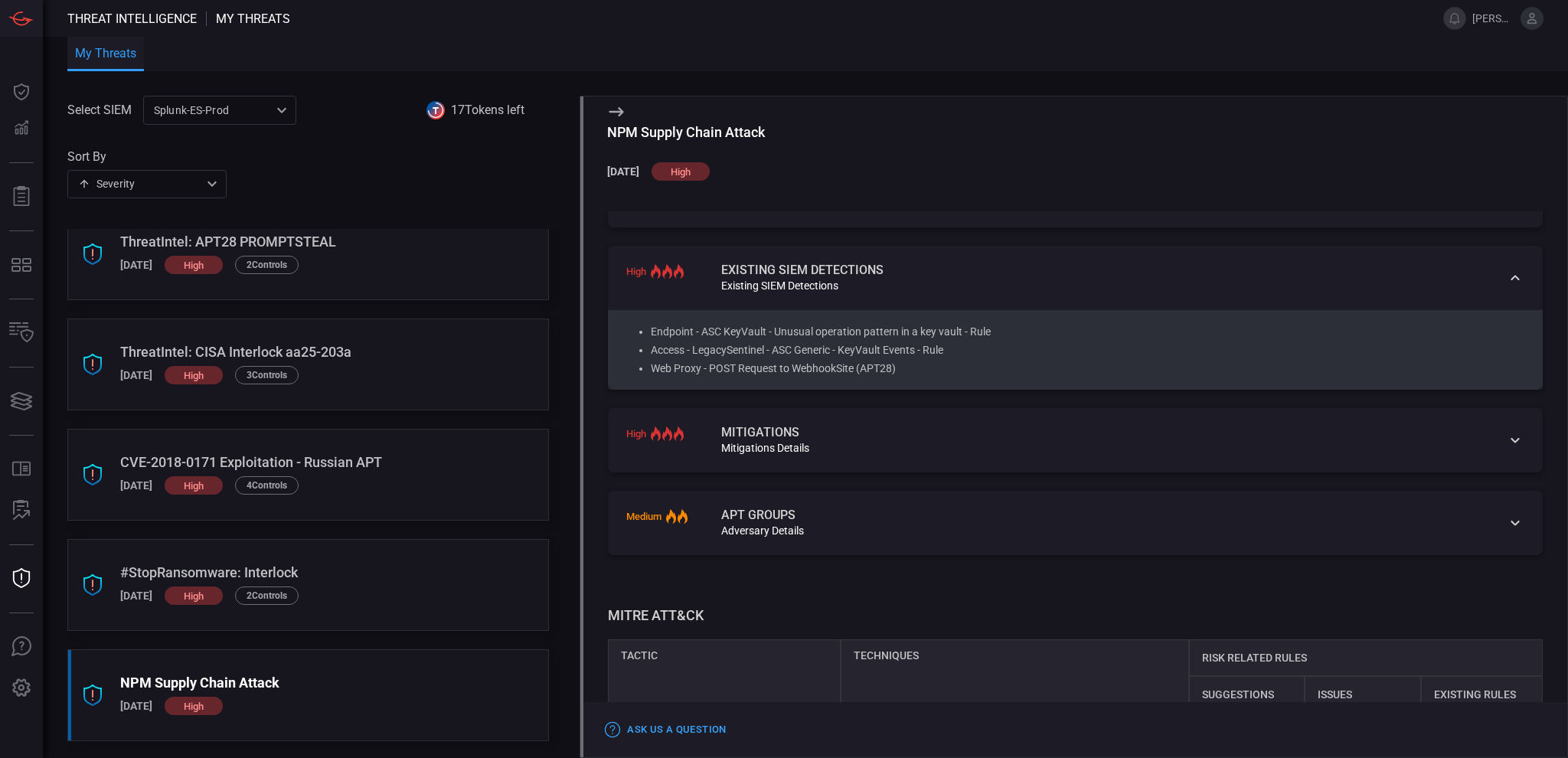
scroll to position [191, 0]
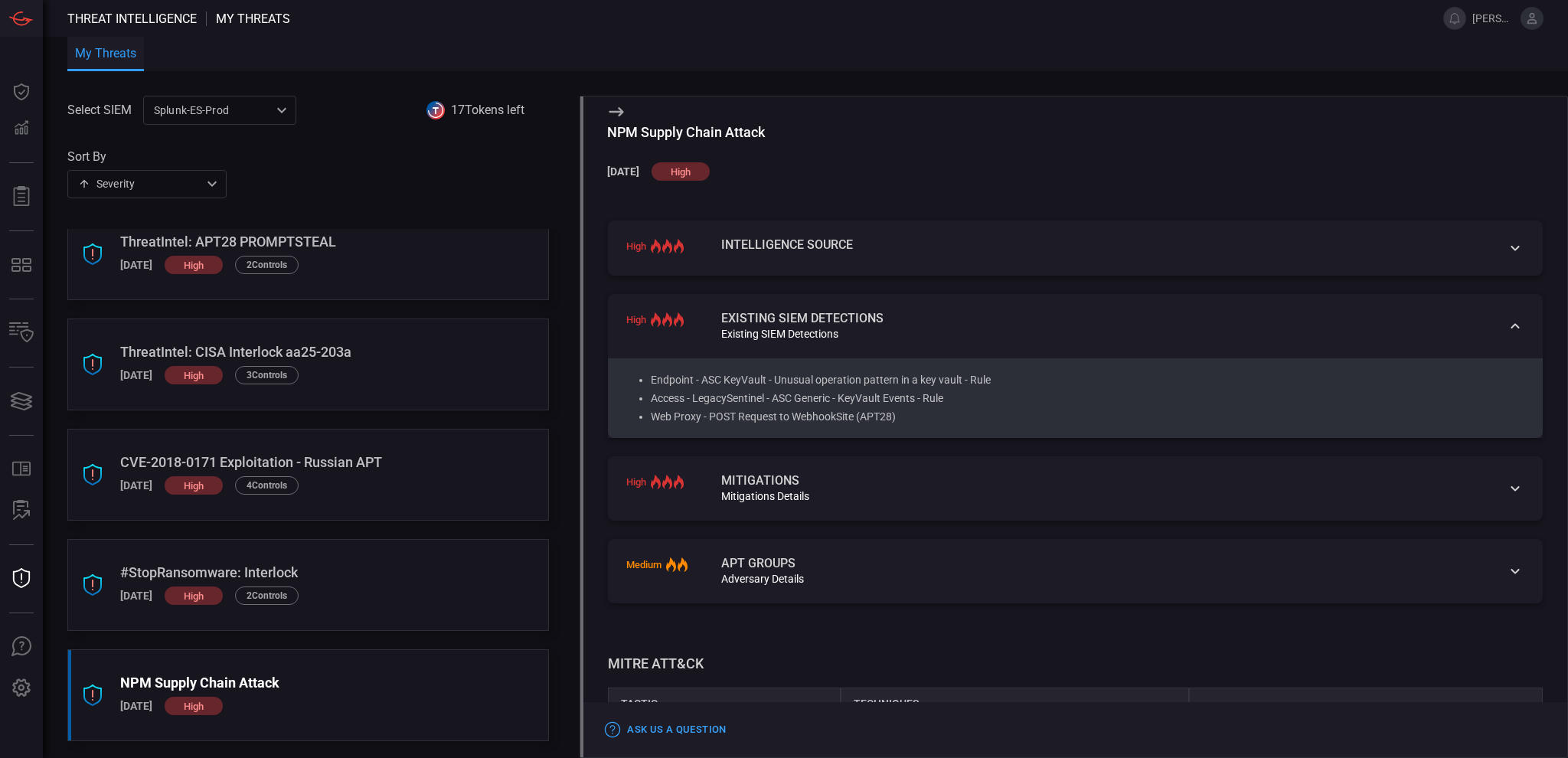
click at [1506, 494] on icon at bounding box center [1515, 488] width 19 height 19
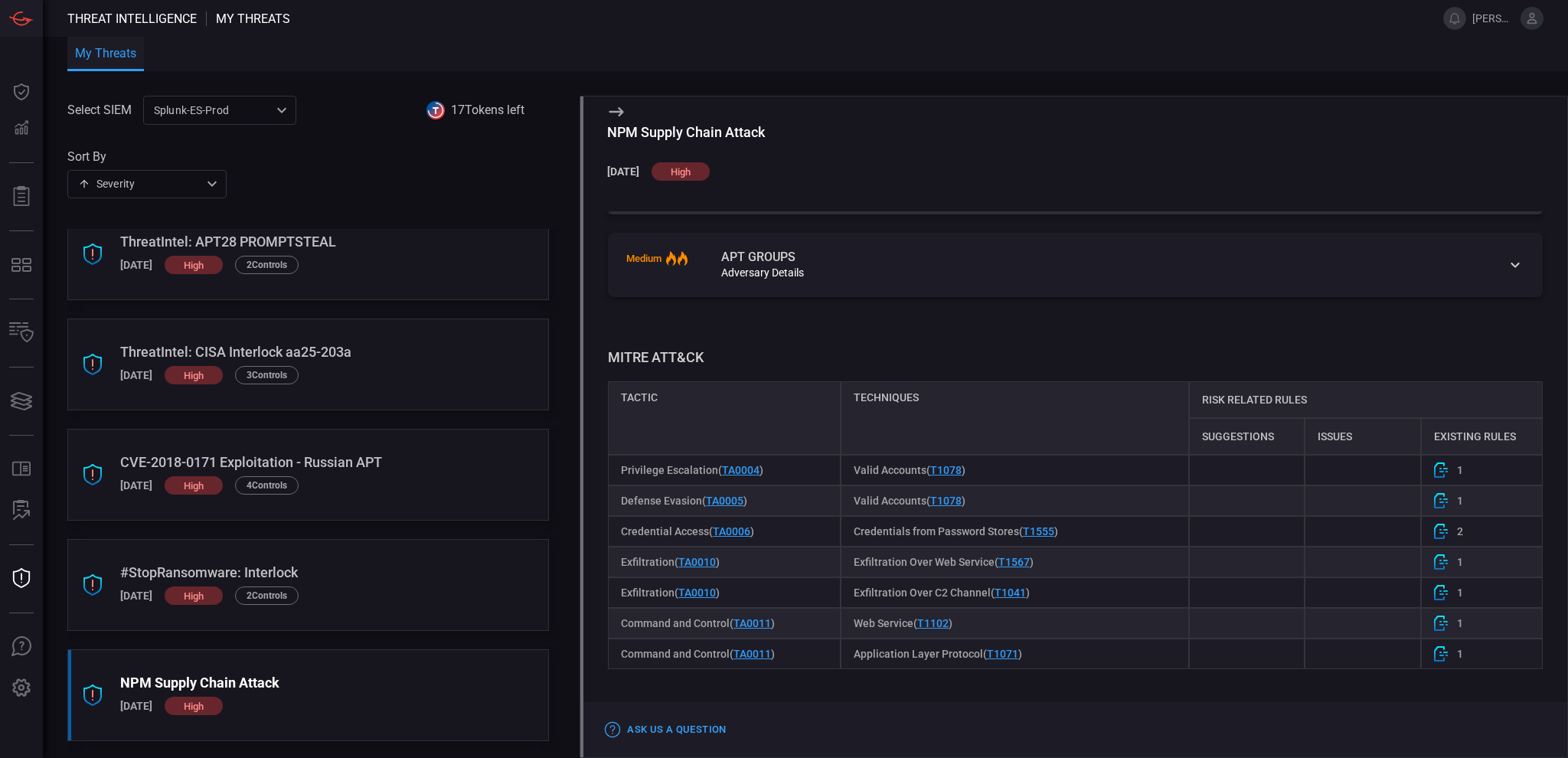
scroll to position [819, 0]
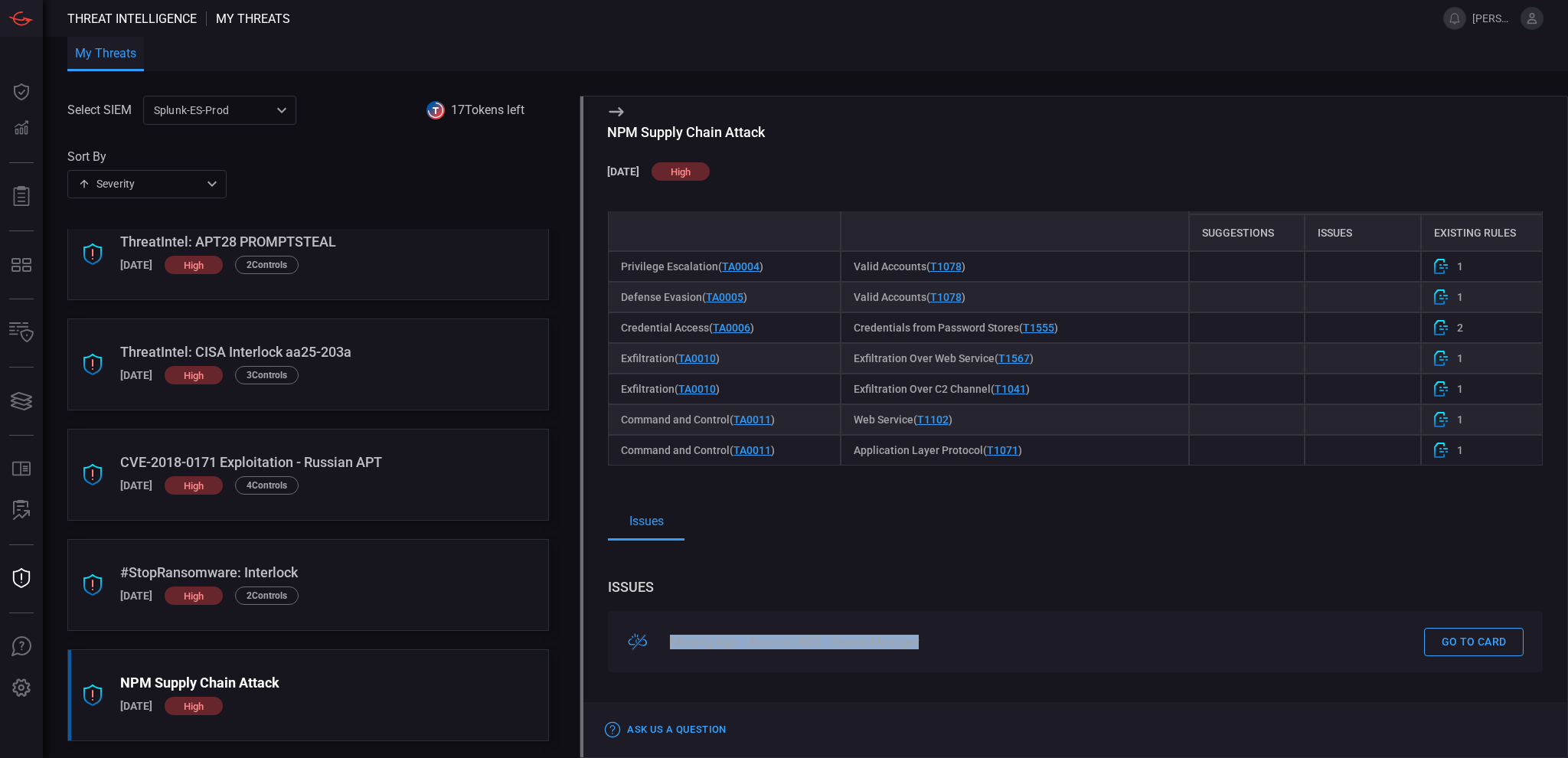
drag, startPoint x: 932, startPoint y: 645, endPoint x: 681, endPoint y: 645, distance: 251.0
click at [678, 645] on div "Missing logs - Amazon AWS - SecretsManager" at bounding box center [1038, 642] width 736 height 15
click at [774, 645] on div "Missing logs - Amazon AWS - SecretsManager" at bounding box center [1038, 642] width 736 height 15
drag, startPoint x: 928, startPoint y: 636, endPoint x: 867, endPoint y: 593, distance: 74.6
click at [682, 649] on div "Missing logs - Amazon AWS - SecretsManager" at bounding box center [1038, 642] width 736 height 15
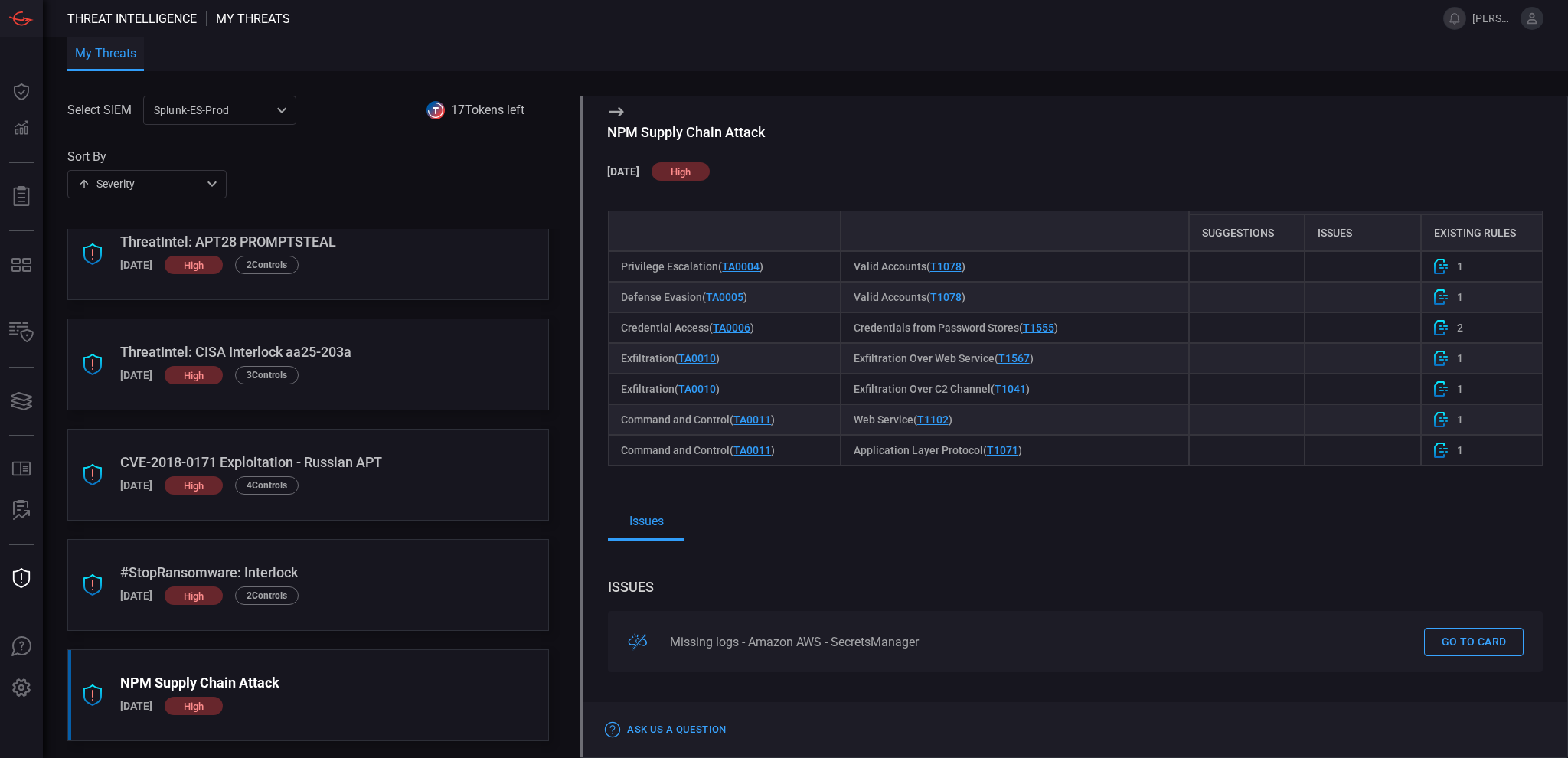
click at [862, 585] on div "issues" at bounding box center [1076, 587] width 935 height 11
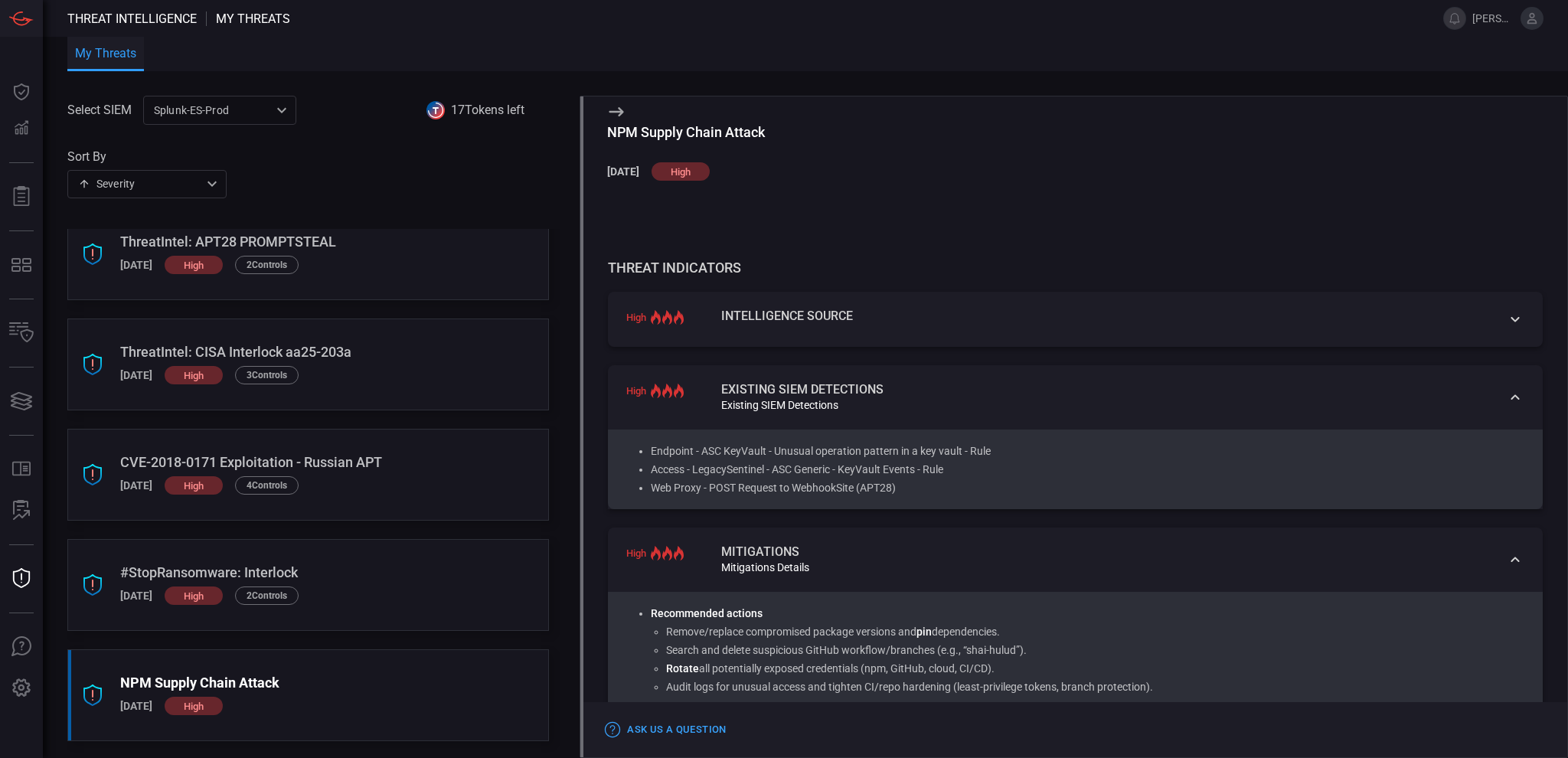
scroll to position [0, 0]
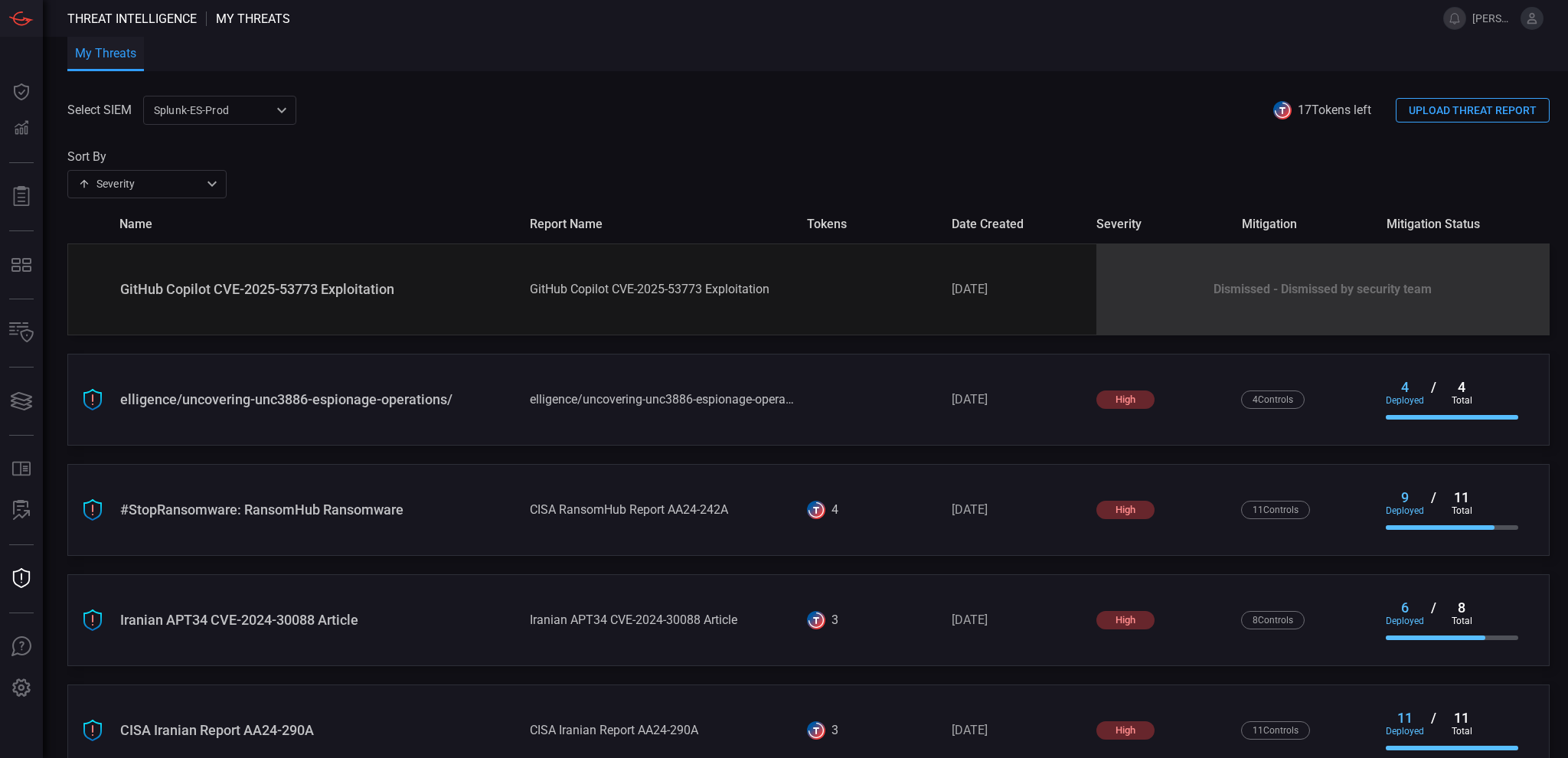
click at [237, 291] on div "GitHub Copilot CVE-2025-53773 Exploitation" at bounding box center [318, 289] width 397 height 16
click at [1226, 301] on div "Dismissed - Dismissed by security team" at bounding box center [1323, 289] width 453 height 91
click at [1229, 294] on div "Dismissed - Dismissed by security team" at bounding box center [1323, 289] width 453 height 91
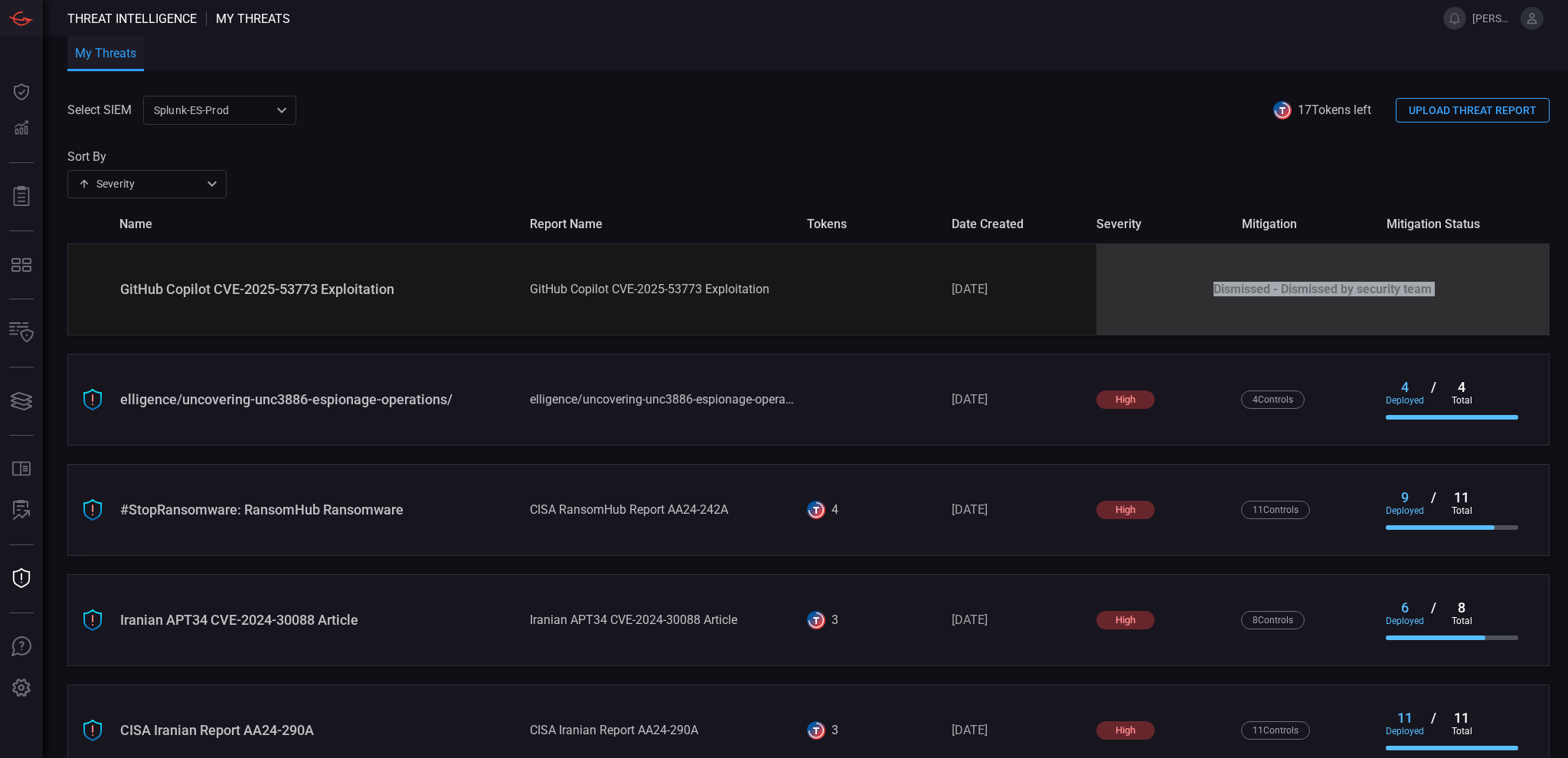
click at [1229, 294] on div "Dismissed - Dismissed by security team" at bounding box center [1323, 289] width 453 height 91
click at [186, 287] on div "GitHub Copilot CVE-2025-53773 Exploitation" at bounding box center [318, 289] width 397 height 16
click at [151, 292] on div "GitHub Copilot CVE-2025-53773 Exploitation" at bounding box center [318, 289] width 397 height 16
click at [286, 293] on div "GitHub Copilot CVE-2025-53773 Exploitation" at bounding box center [318, 289] width 397 height 16
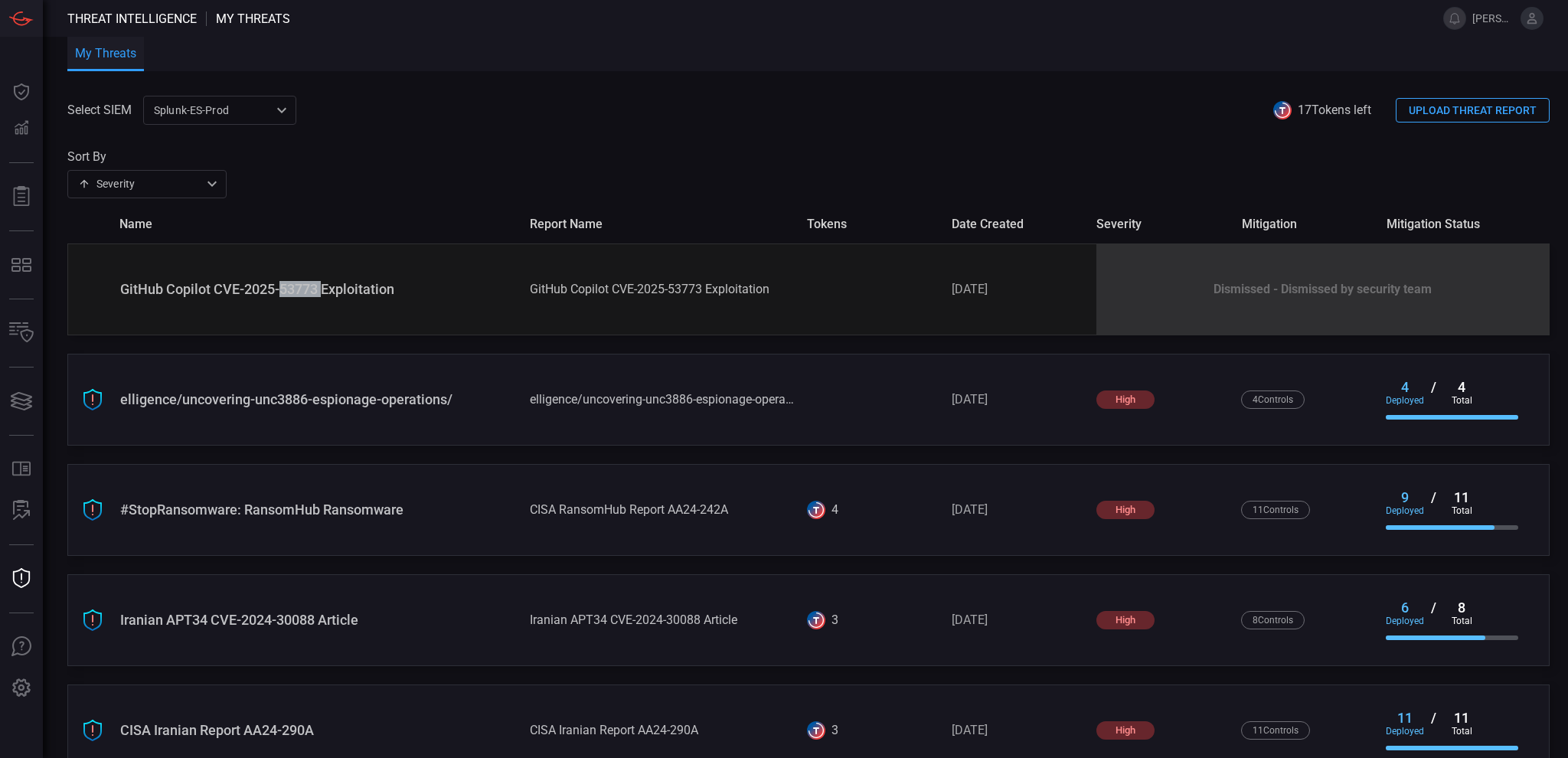
click at [286, 293] on div "GitHub Copilot CVE-2025-53773 Exploitation" at bounding box center [318, 289] width 397 height 16
click at [189, 291] on div "GitHub Copilot CVE-2025-53773 Exploitation" at bounding box center [318, 289] width 397 height 16
click at [560, 291] on div "GitHub Copilot CVE-2025-53773 Exploitation" at bounding box center [662, 289] width 265 height 15
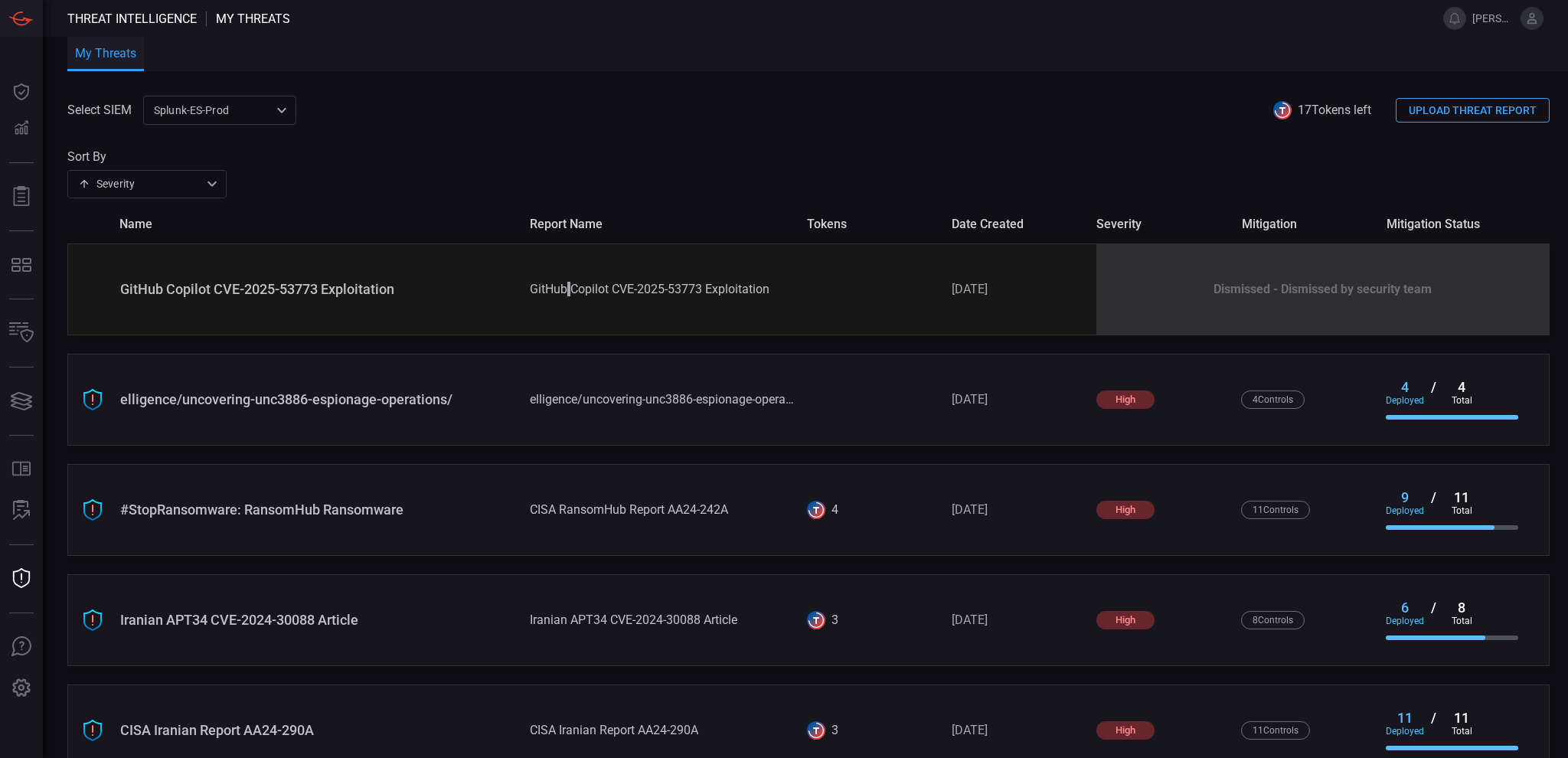
click at [560, 291] on div "GitHub Copilot CVE-2025-53773 Exploitation" at bounding box center [662, 289] width 265 height 15
drag, startPoint x: 215, startPoint y: 290, endPoint x: 317, endPoint y: 292, distance: 102.0
click at [317, 292] on div "GitHub Copilot CVE-2025-53773 Exploitation" at bounding box center [318, 289] width 397 height 16
copy div "CVE-2025-53773"
